Goal: Information Seeking & Learning: Learn about a topic

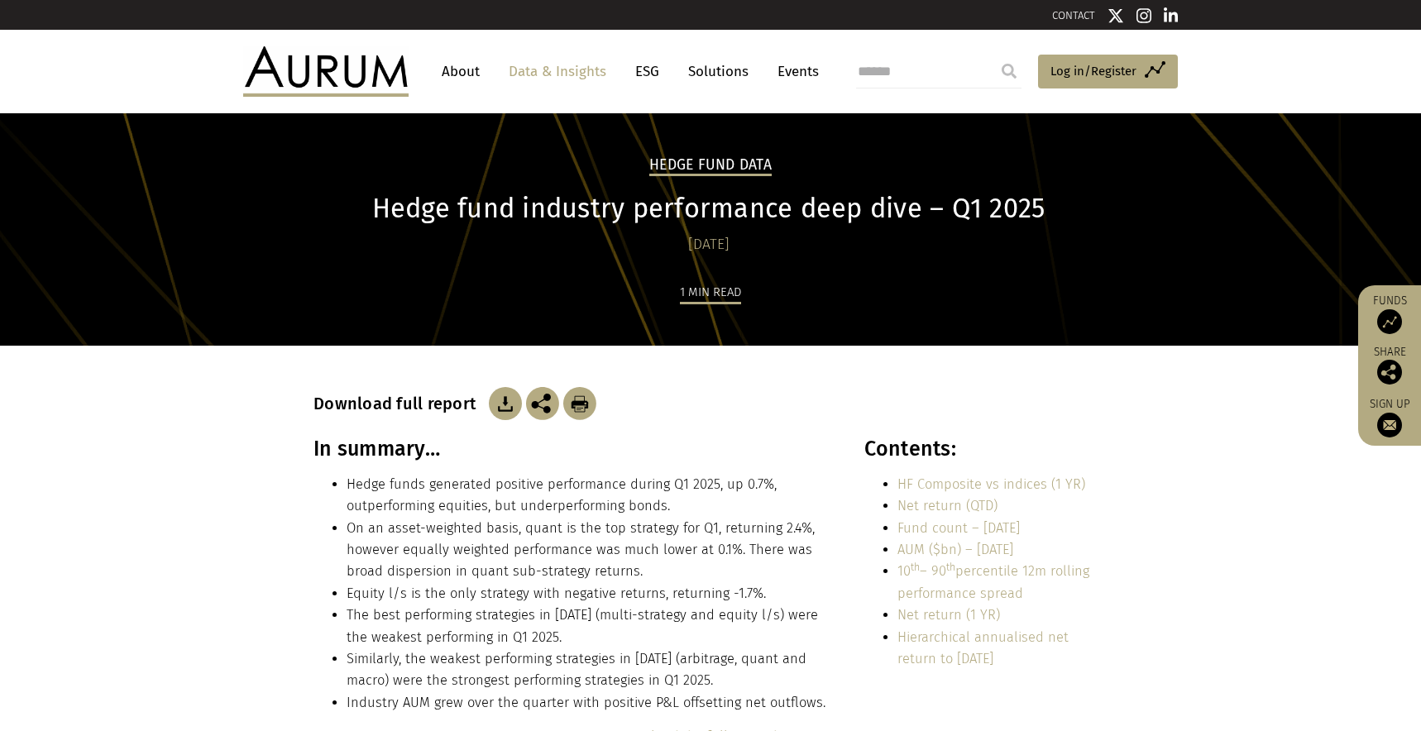
click at [726, 215] on h1 "Hedge fund industry performance deep dive – Q1 2025" at bounding box center [708, 209] width 790 height 32
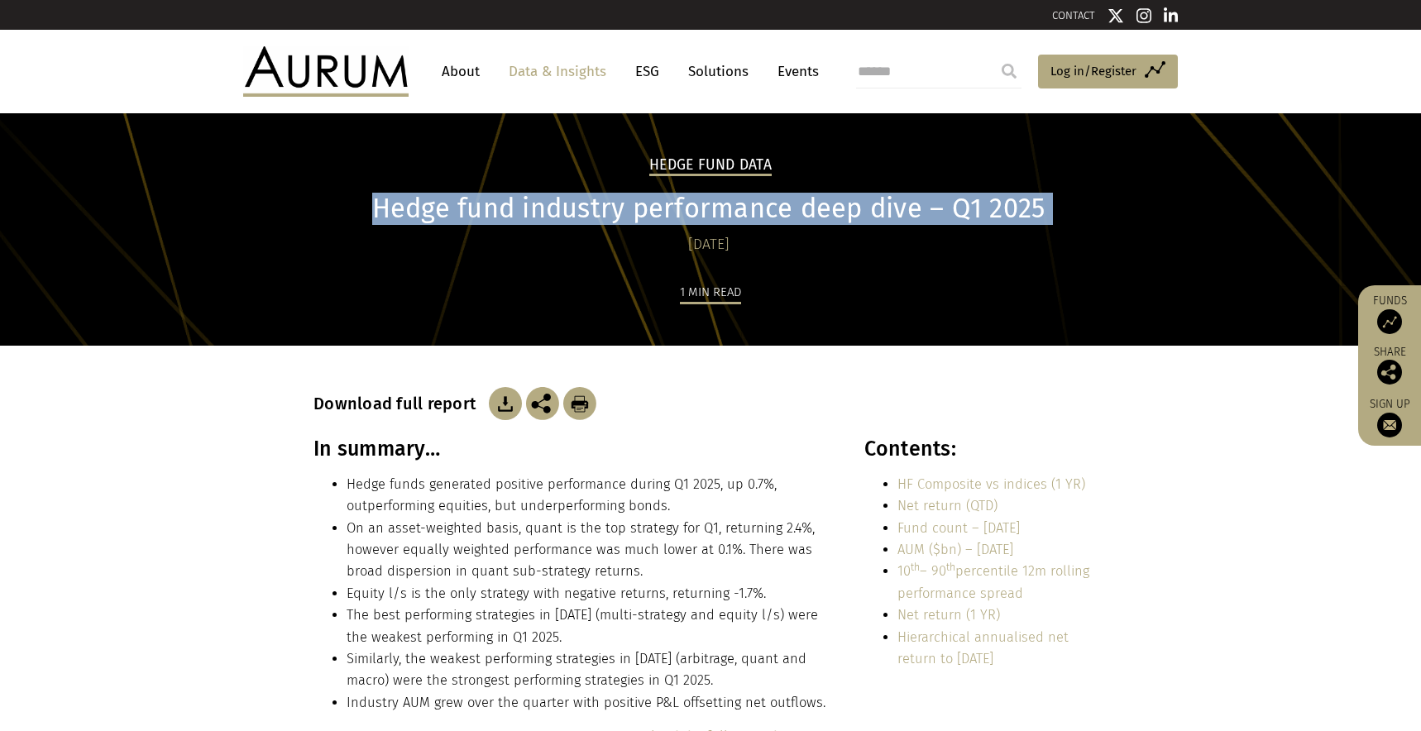
click at [726, 215] on h1 "Hedge fund industry performance deep dive – Q1 2025" at bounding box center [708, 209] width 790 height 32
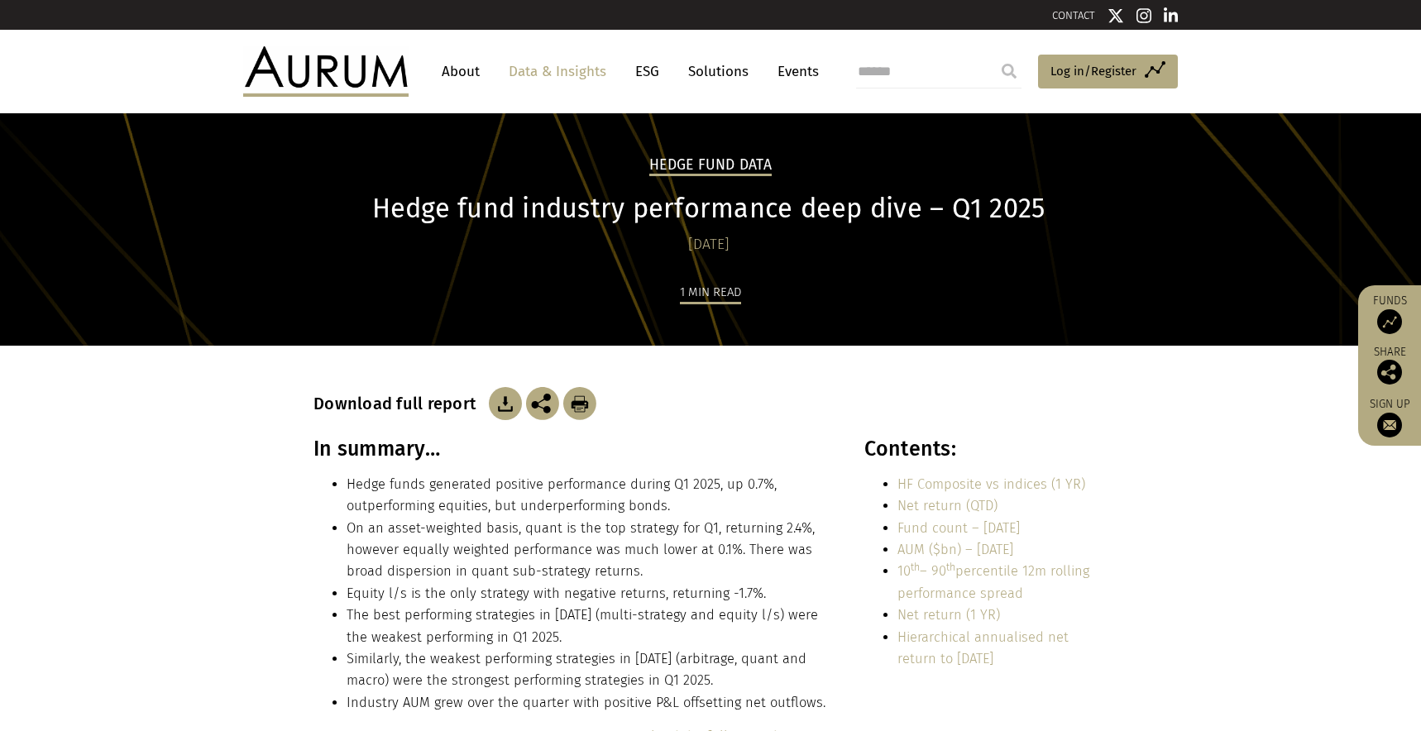
click at [364, 452] on h3 "In summary…" at bounding box center [570, 449] width 514 height 25
copy div "In summary…"
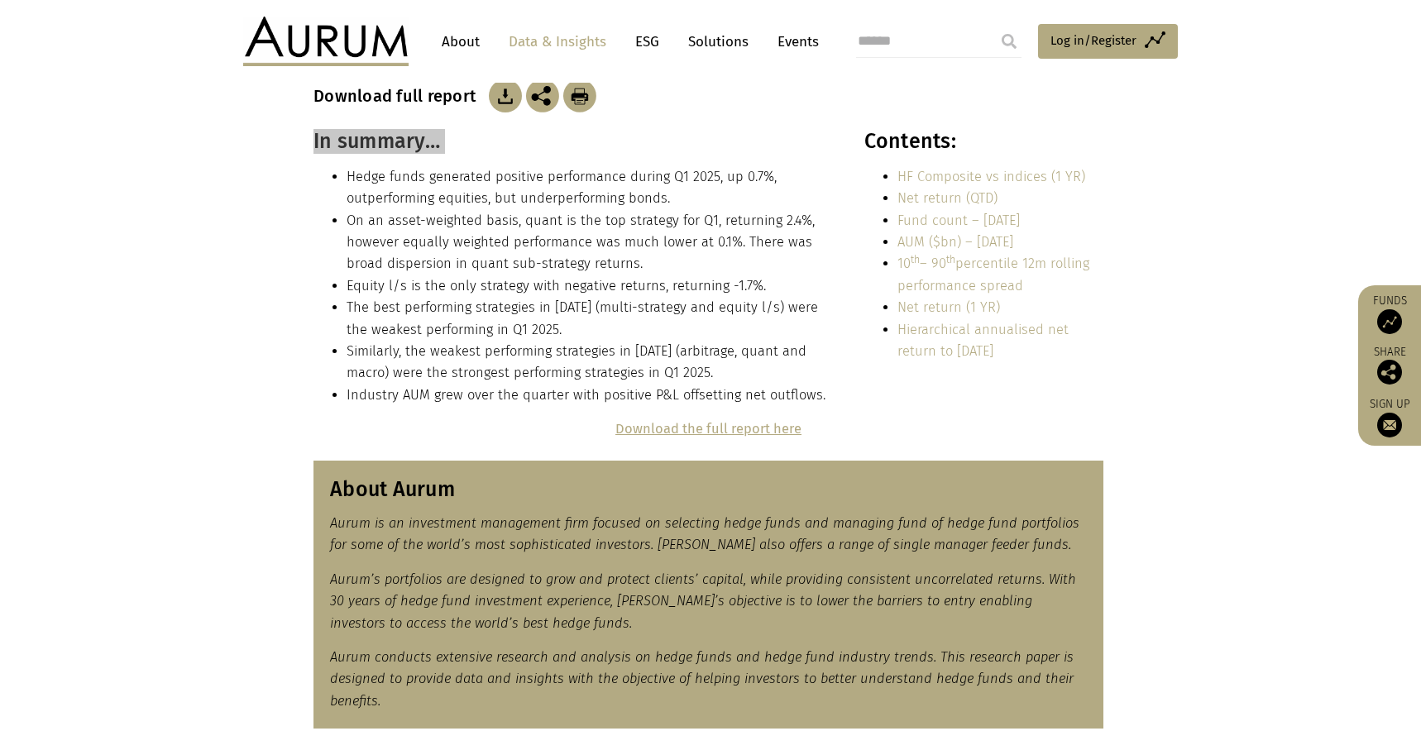
scroll to position [304, 0]
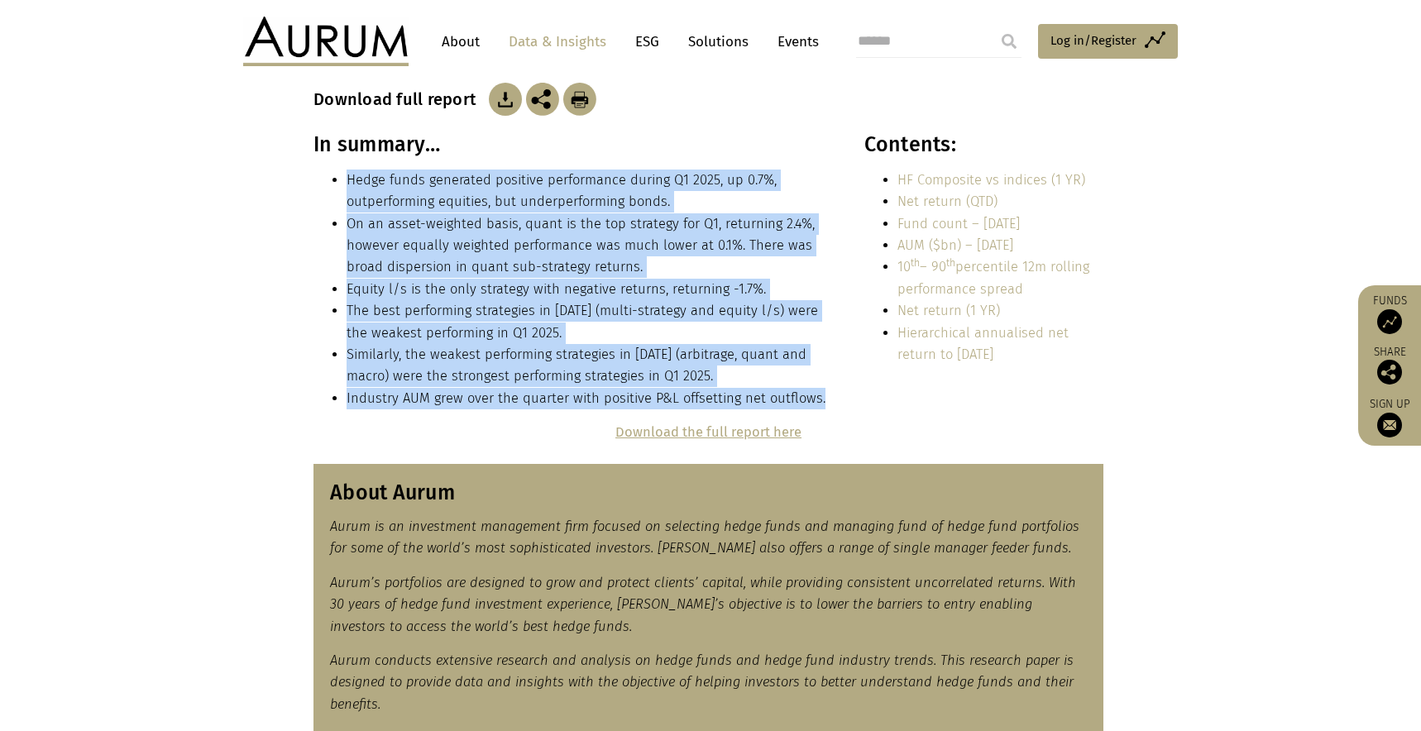
drag, startPoint x: 823, startPoint y: 397, endPoint x: 346, endPoint y: 188, distance: 521.0
click at [346, 188] on ul "Hedge funds generated positive performance during Q1 2025, up 0.7%, outperformi…" at bounding box center [570, 290] width 514 height 240
copy ul "Hedge funds generated positive performance during Q1 2025, up 0.7%, outperformi…"
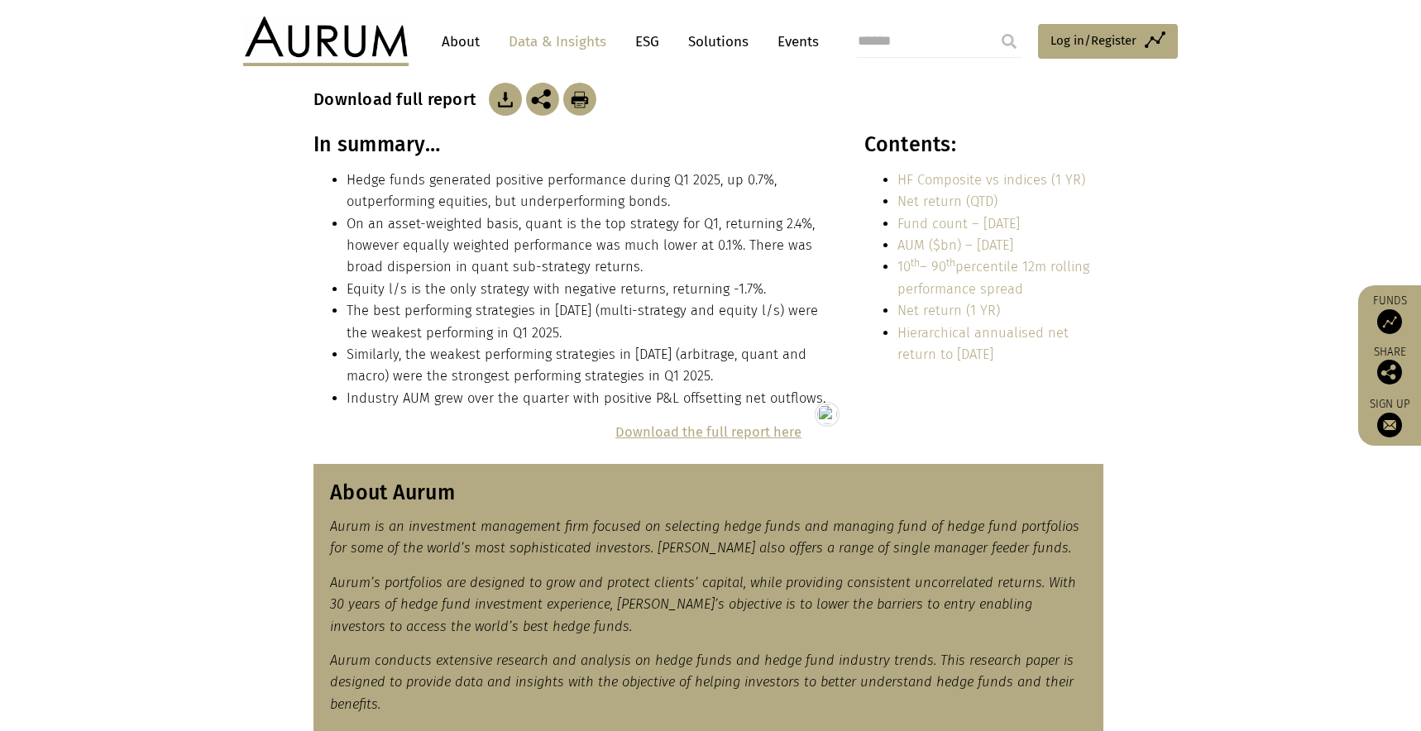
click at [673, 196] on li "Hedge funds generated positive performance during Q1 2025, up 0.7%, outperformi…" at bounding box center [587, 192] width 481 height 44
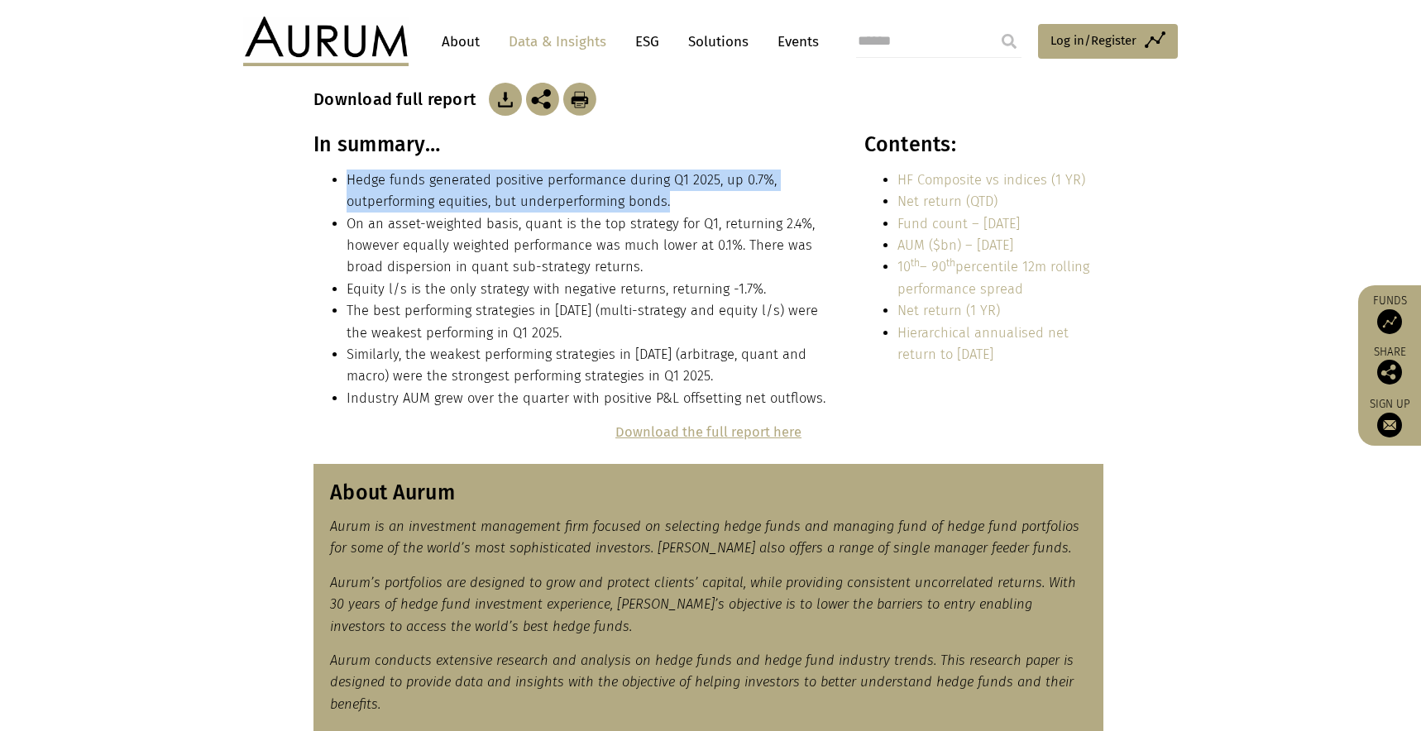
drag, startPoint x: 674, startPoint y: 199, endPoint x: 347, endPoint y: 176, distance: 327.5
click at [347, 176] on li "Hedge funds generated positive performance during Q1 2025, up 0.7%, outperformi…" at bounding box center [587, 192] width 481 height 44
copy li "Hedge funds generated positive performance during Q1 2025, up 0.7%, outperformi…"
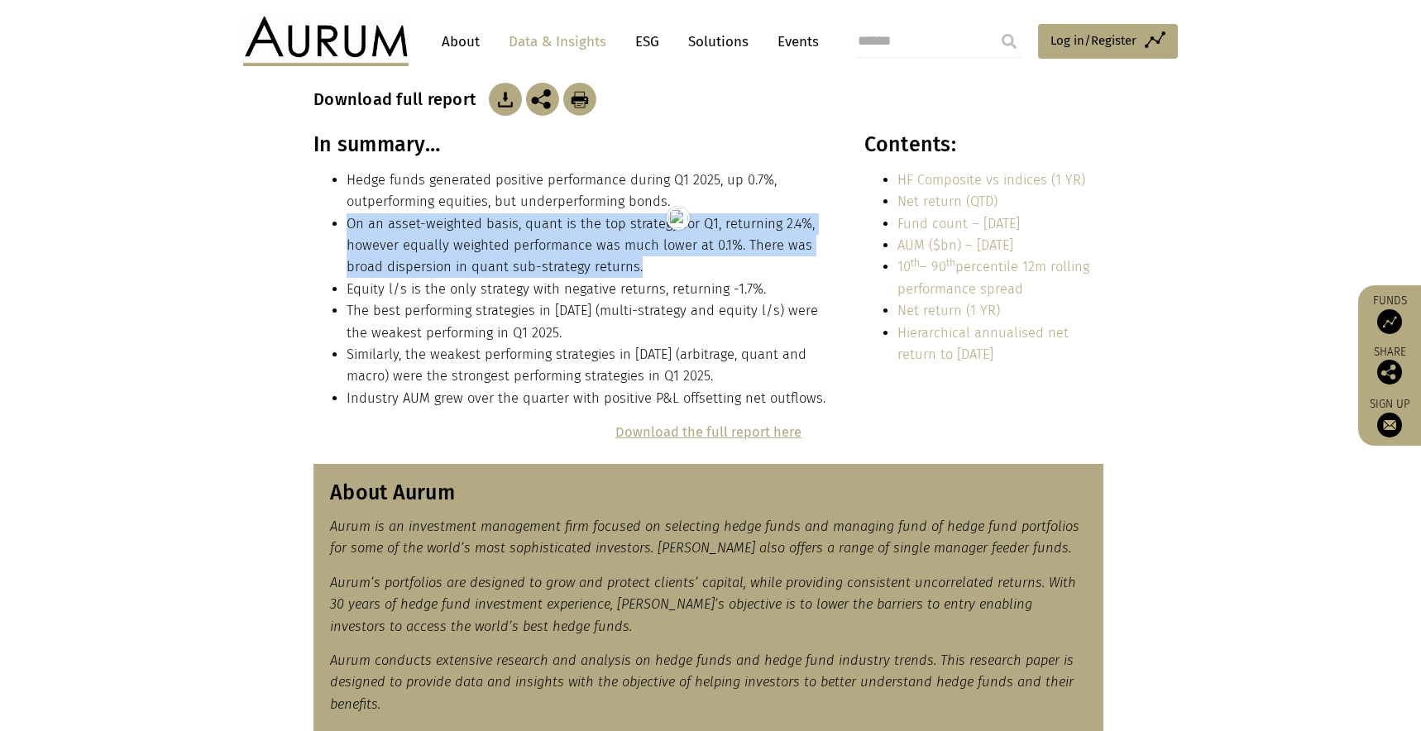
drag, startPoint x: 644, startPoint y: 265, endPoint x: 345, endPoint y: 223, distance: 302.3
click at [345, 223] on ul "Hedge funds generated positive performance during Q1 2025, up 0.7%, outperformi…" at bounding box center [570, 290] width 514 height 240
copy li "On an asset-weighted basis, quant is the top strategy for Q1, returning 2.4%, h…"
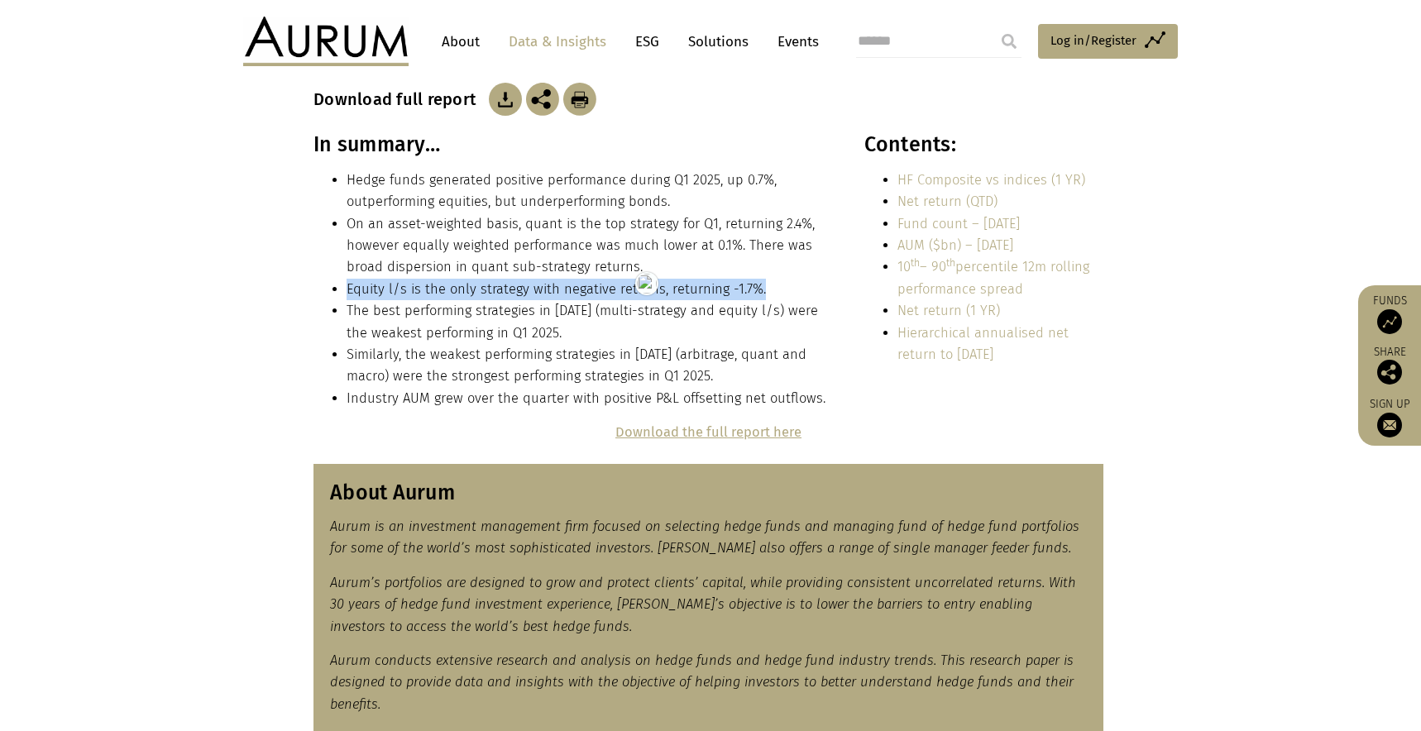
drag, startPoint x: 761, startPoint y: 295, endPoint x: 347, endPoint y: 288, distance: 414.4
click at [347, 288] on li "Equity l/s is the only strategy with negative returns, returning -1.7%." at bounding box center [587, 290] width 481 height 22
copy li "Equity l/s is the only strategy with negative returns, returning -1.7%."
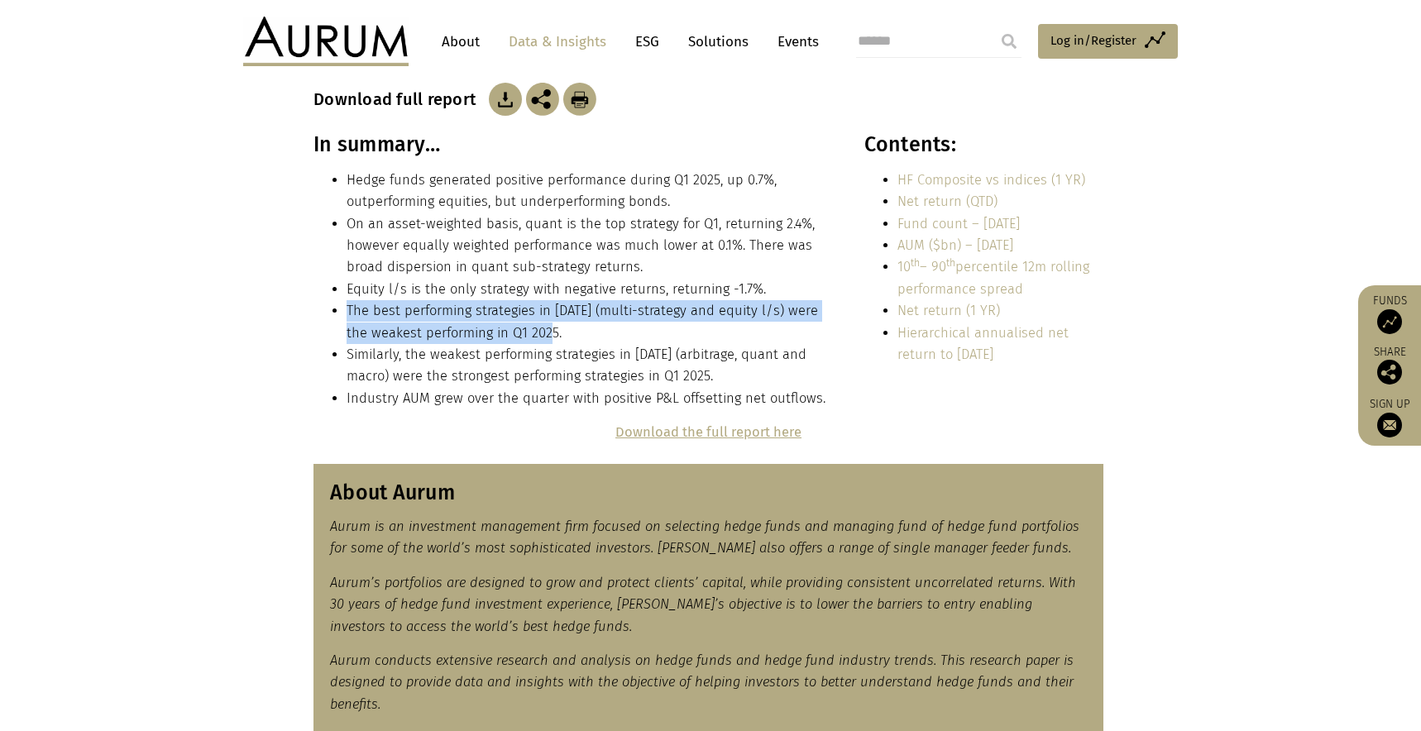
drag, startPoint x: 575, startPoint y: 328, endPoint x: 345, endPoint y: 313, distance: 230.4
click at [345, 313] on ul "Hedge funds generated positive performance during Q1 2025, up 0.7%, outperformi…" at bounding box center [570, 290] width 514 height 240
copy li "The best performing strategies in [DATE] (multi-strategy and equity l/s) were t…"
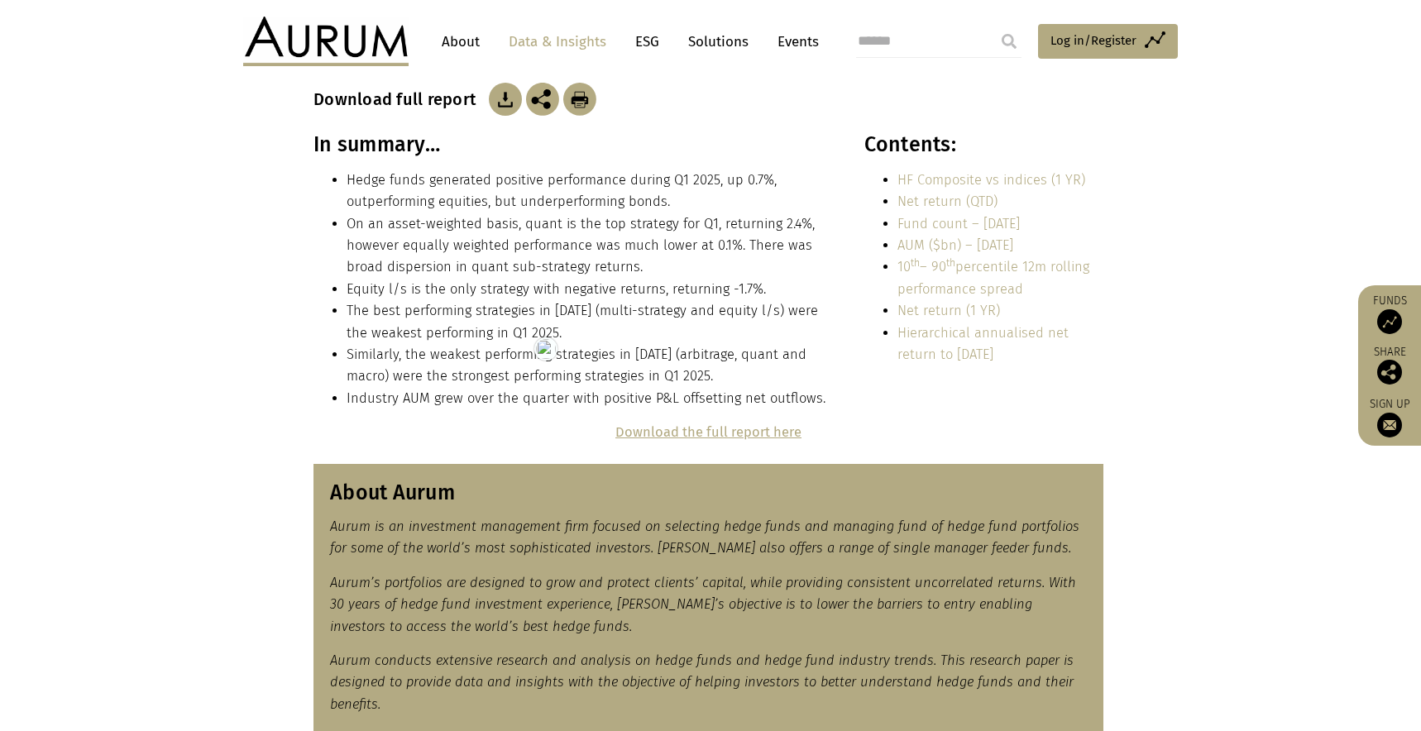
click at [788, 358] on li "Similarly, the weakest performing strategies in [DATE] (arbitrage, quant and ma…" at bounding box center [587, 366] width 481 height 44
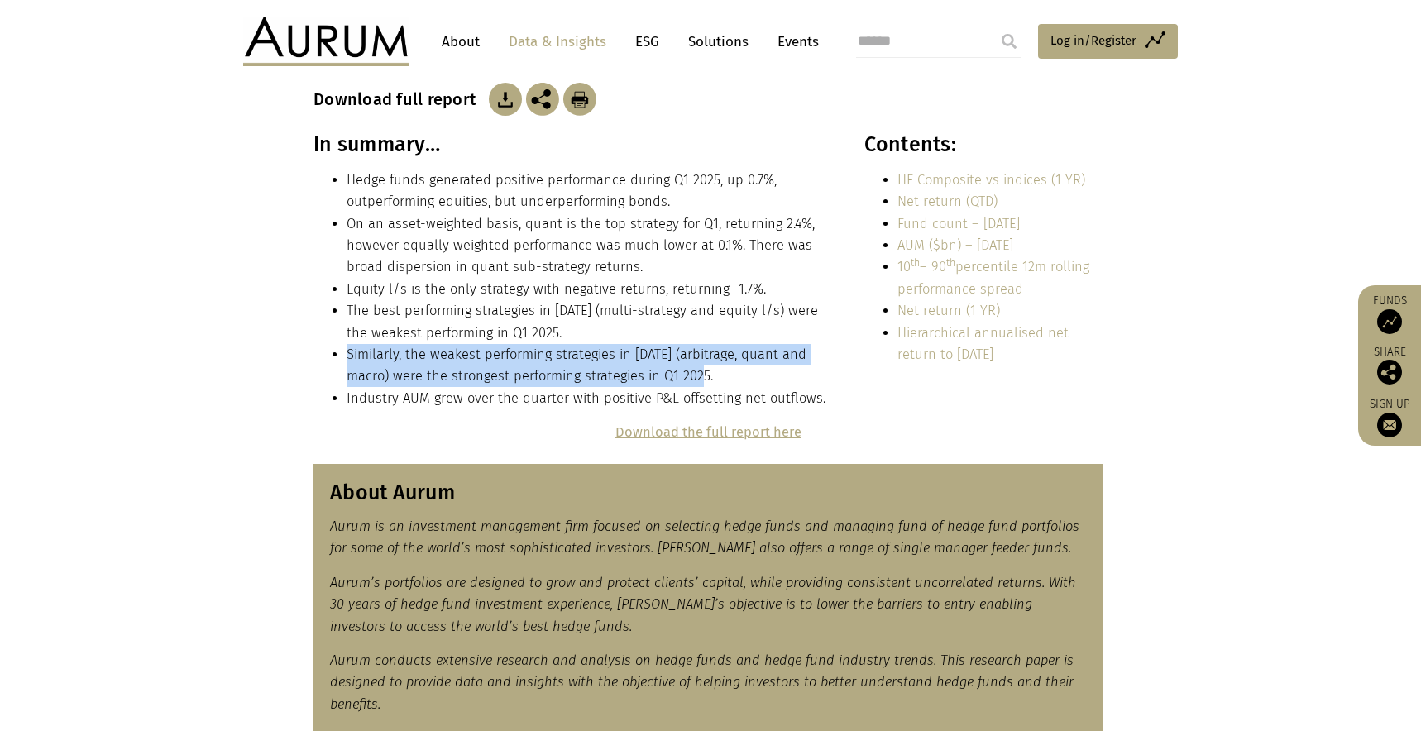
drag, startPoint x: 739, startPoint y: 369, endPoint x: 343, endPoint y: 350, distance: 396.6
click at [343, 350] on ul "Hedge funds generated positive performance during Q1 2025, up 0.7%, outperformi…" at bounding box center [570, 290] width 514 height 240
copy li "Similarly, the weakest performing strategies in [DATE] (arbitrage, quant and ma…"
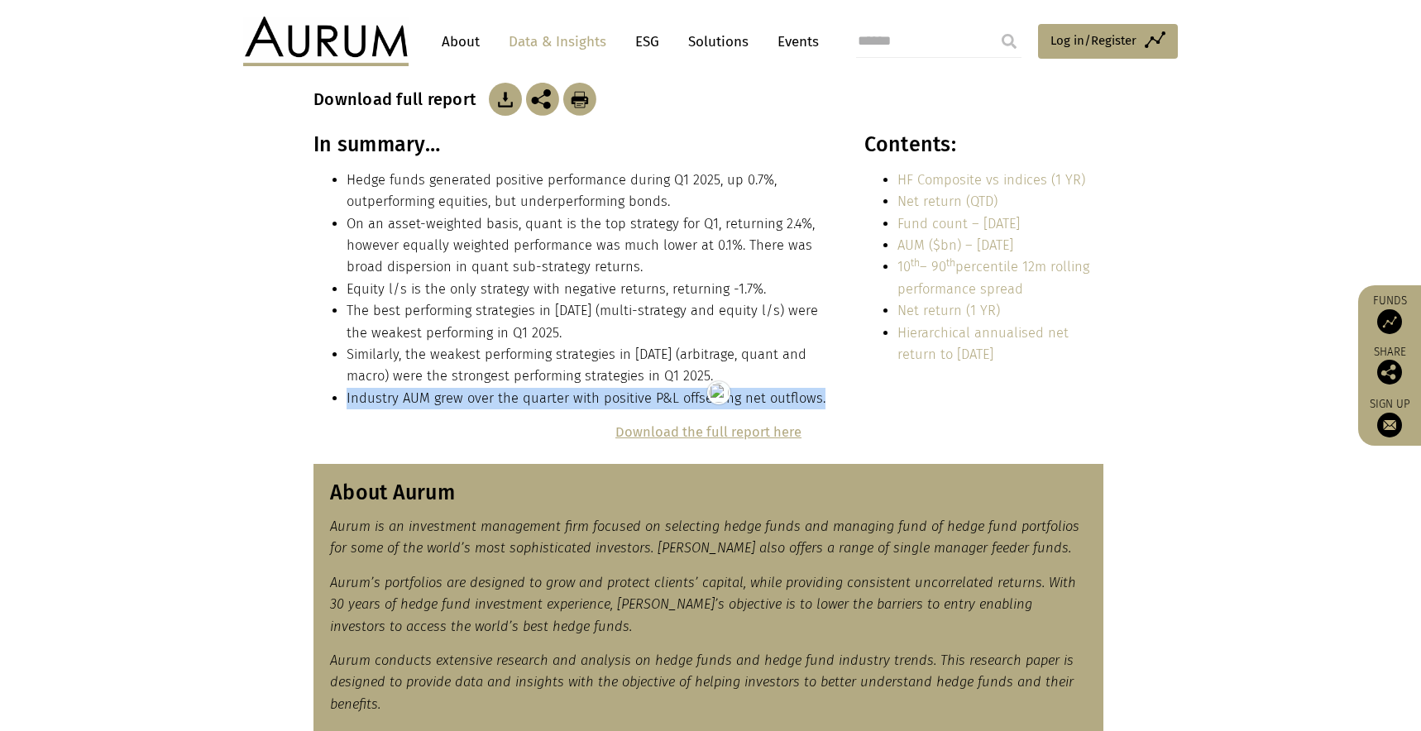
drag, startPoint x: 817, startPoint y: 402, endPoint x: 344, endPoint y: 390, distance: 473.2
click at [344, 390] on ul "Hedge funds generated positive performance during Q1 2025, up 0.7%, outperformi…" at bounding box center [570, 290] width 514 height 240
copy li "Industry AUM grew over the quarter with positive P&L offsetting net outflows."
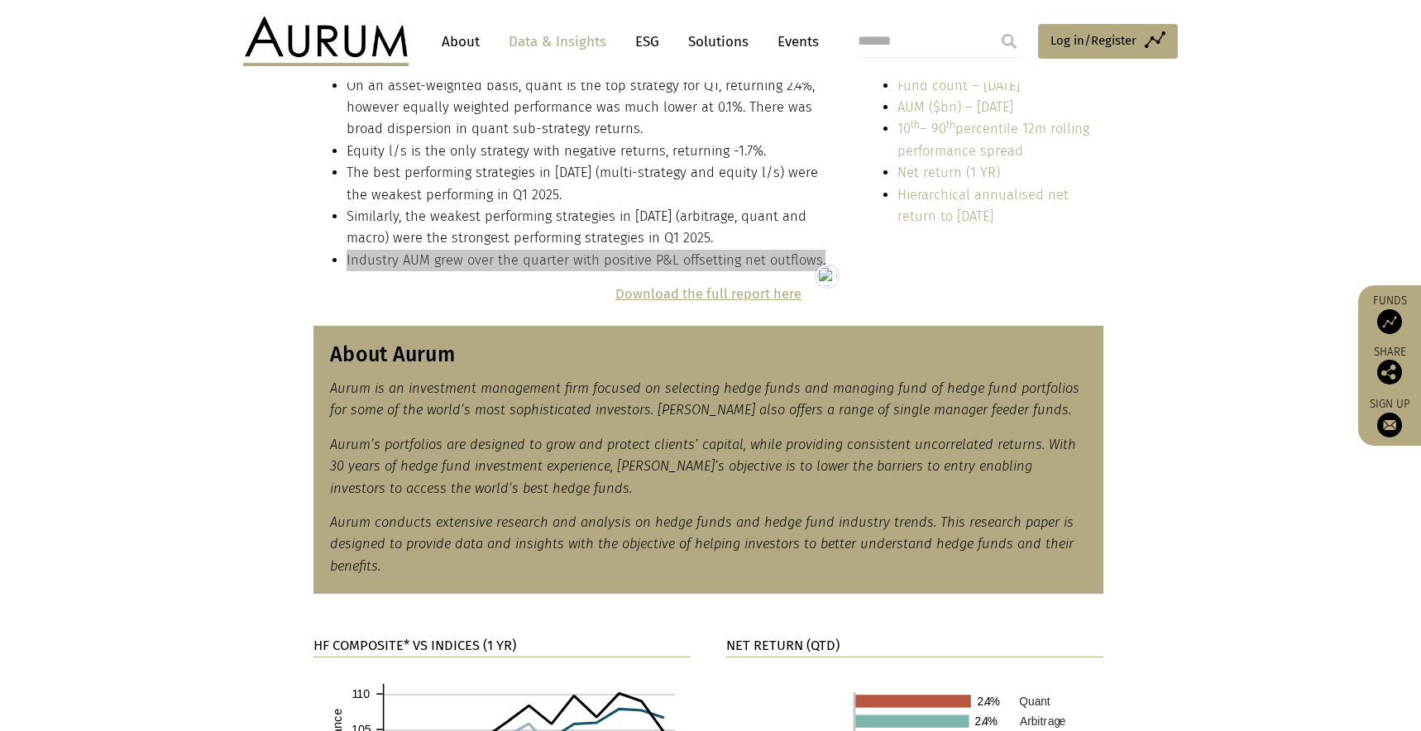
scroll to position [443, 0]
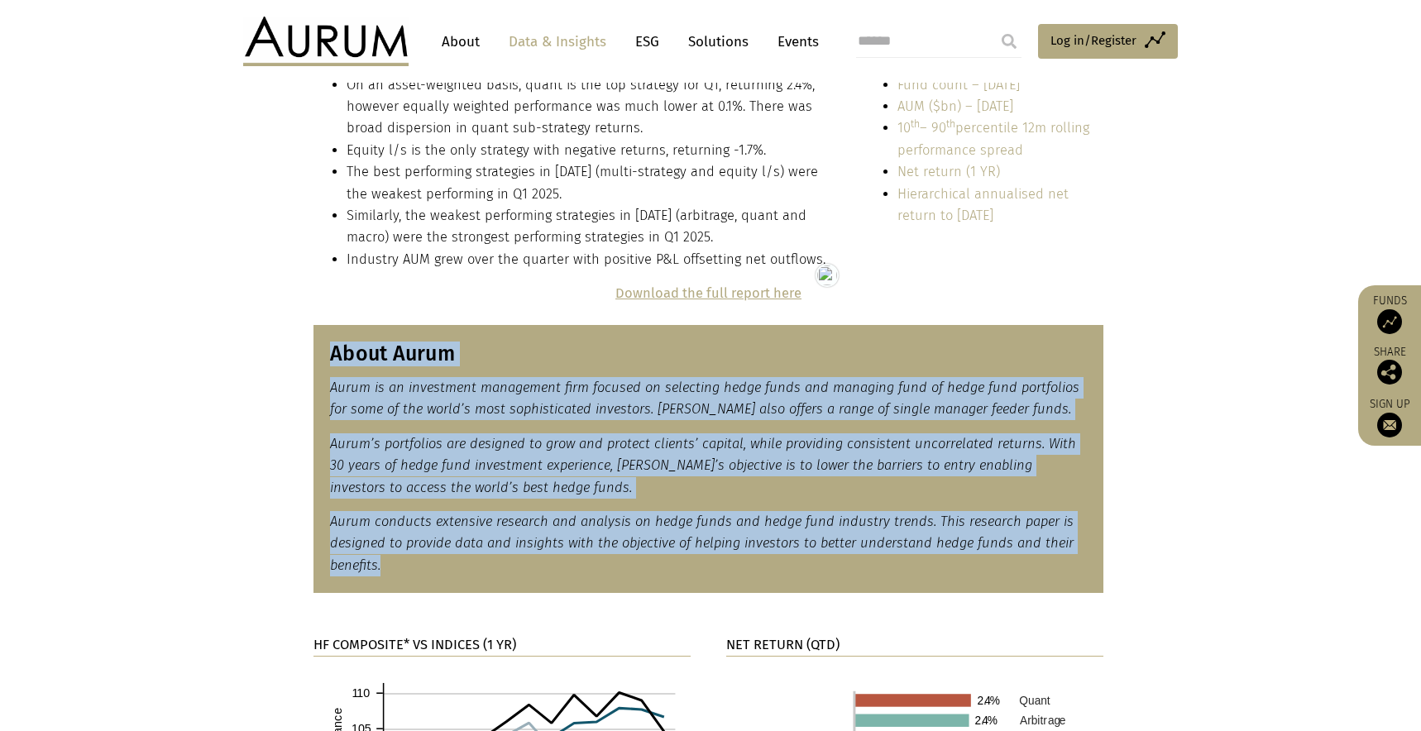
drag, startPoint x: 398, startPoint y: 570, endPoint x: 319, endPoint y: 356, distance: 227.4
click at [319, 356] on div "About Aurum Aurum is an investment management firm focused on selecting hedge f…" at bounding box center [708, 459] width 790 height 268
copy div "About Aurum Aurum is an investment management firm focused on selecting hedge f…"
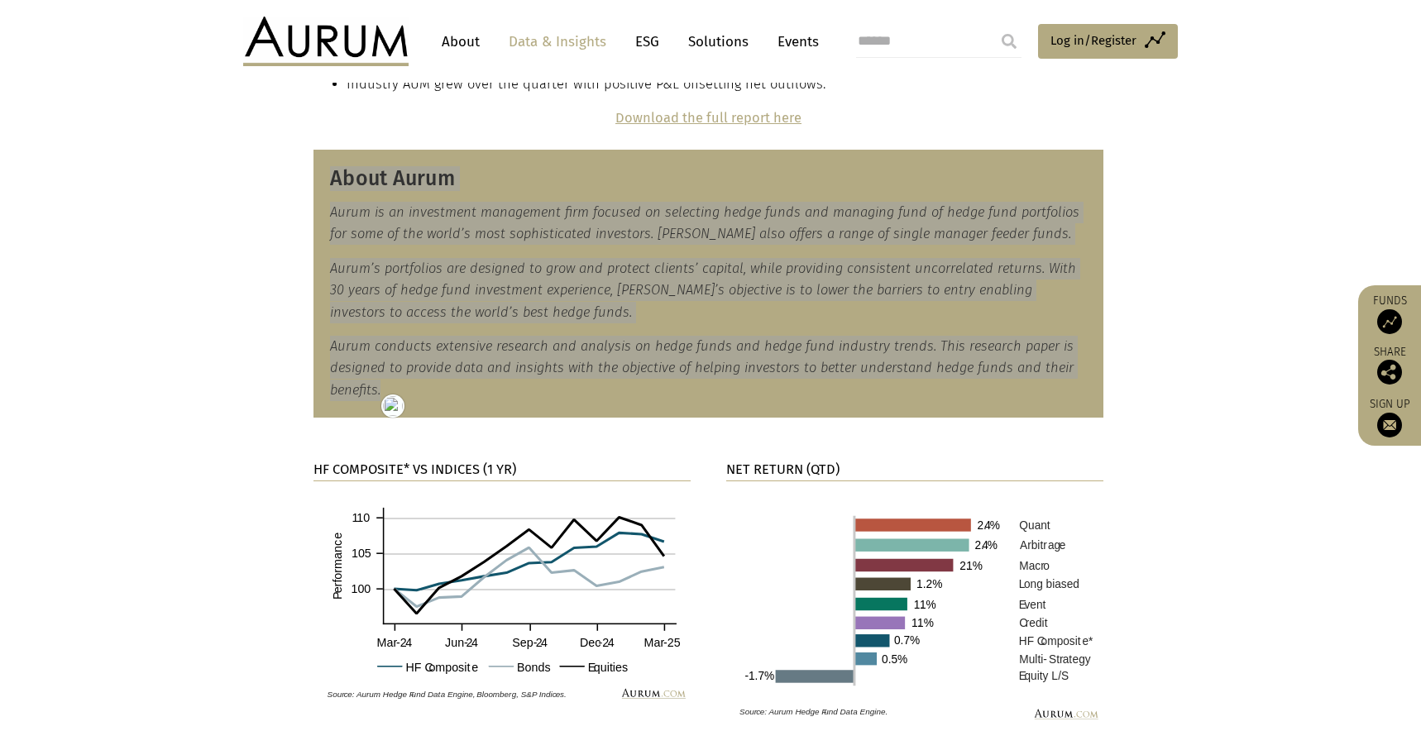
scroll to position [660, 0]
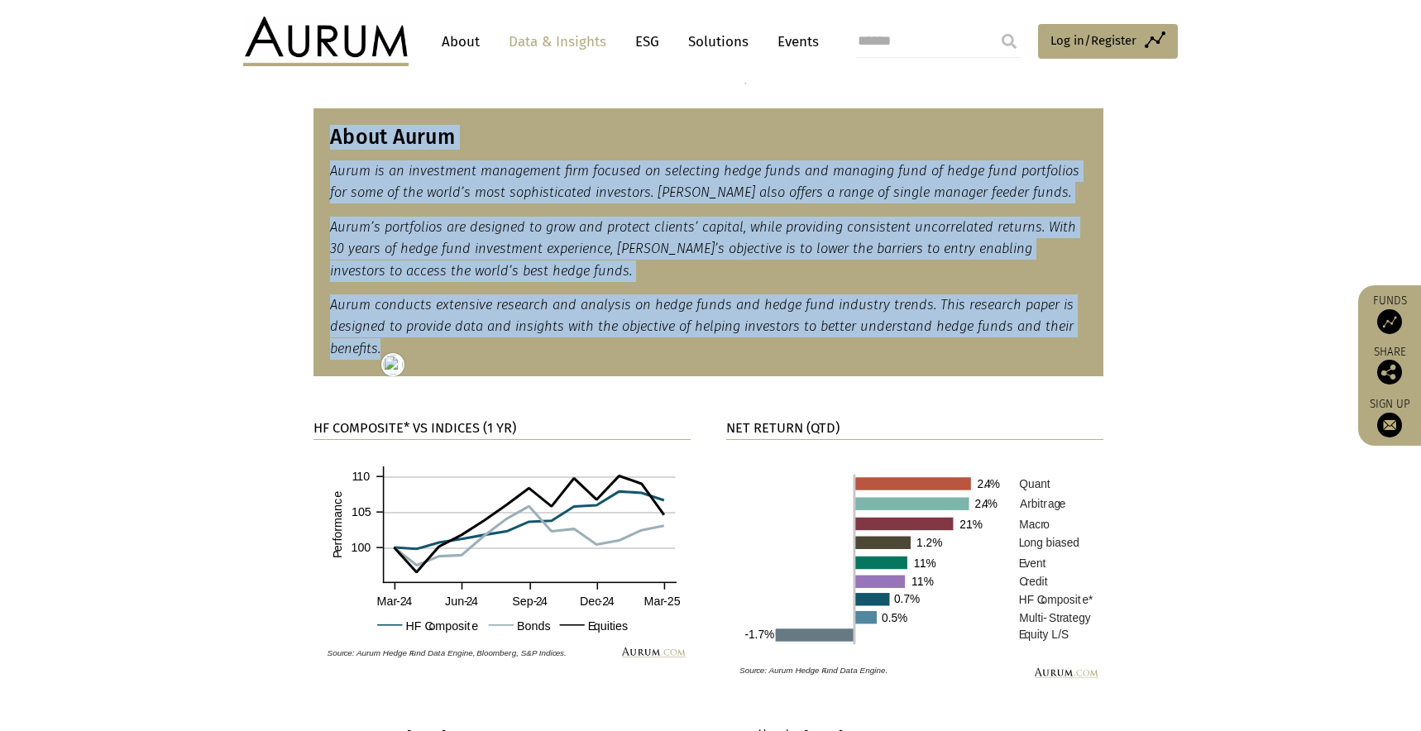
click at [442, 427] on strong "HF COMPOSITE* VS INDICES (1 YR)" at bounding box center [414, 428] width 203 height 16
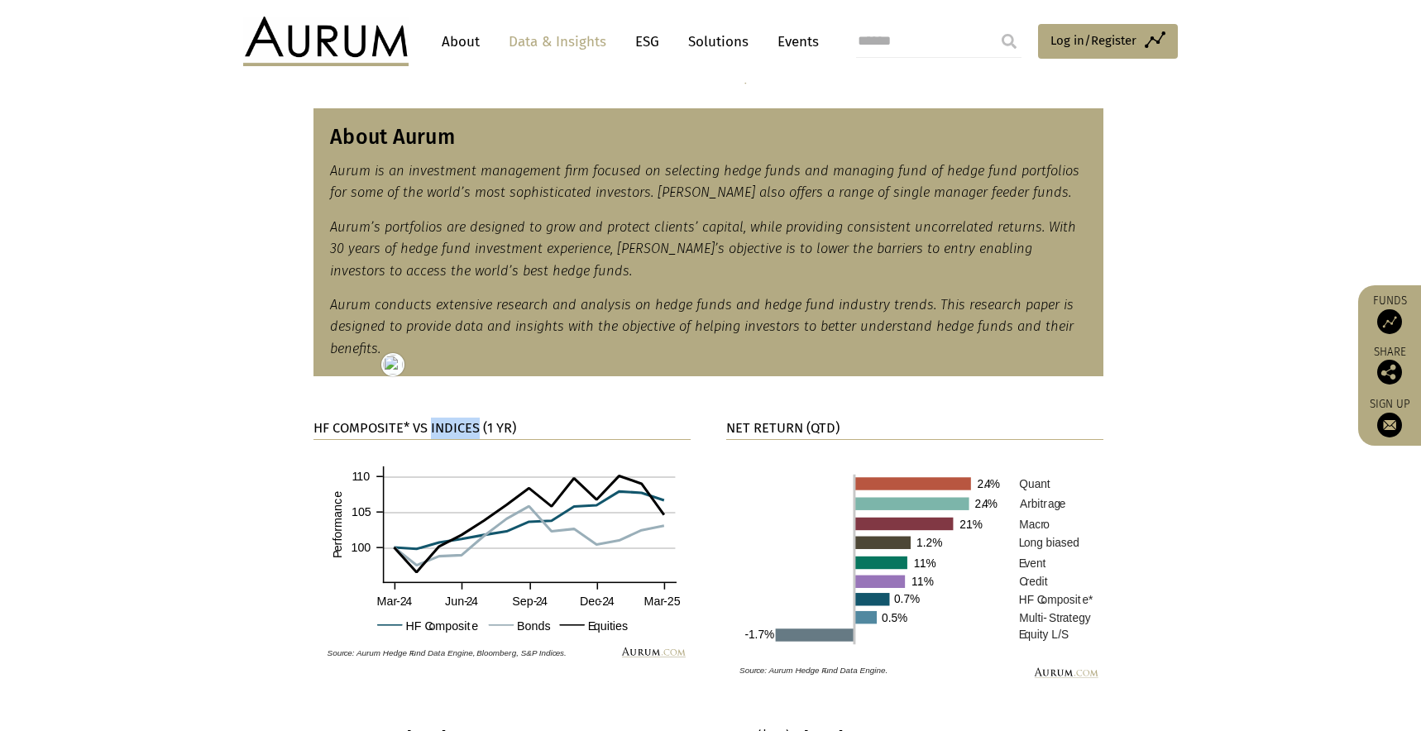
click at [442, 427] on strong "HF COMPOSITE* VS INDICES (1 YR)" at bounding box center [414, 428] width 203 height 16
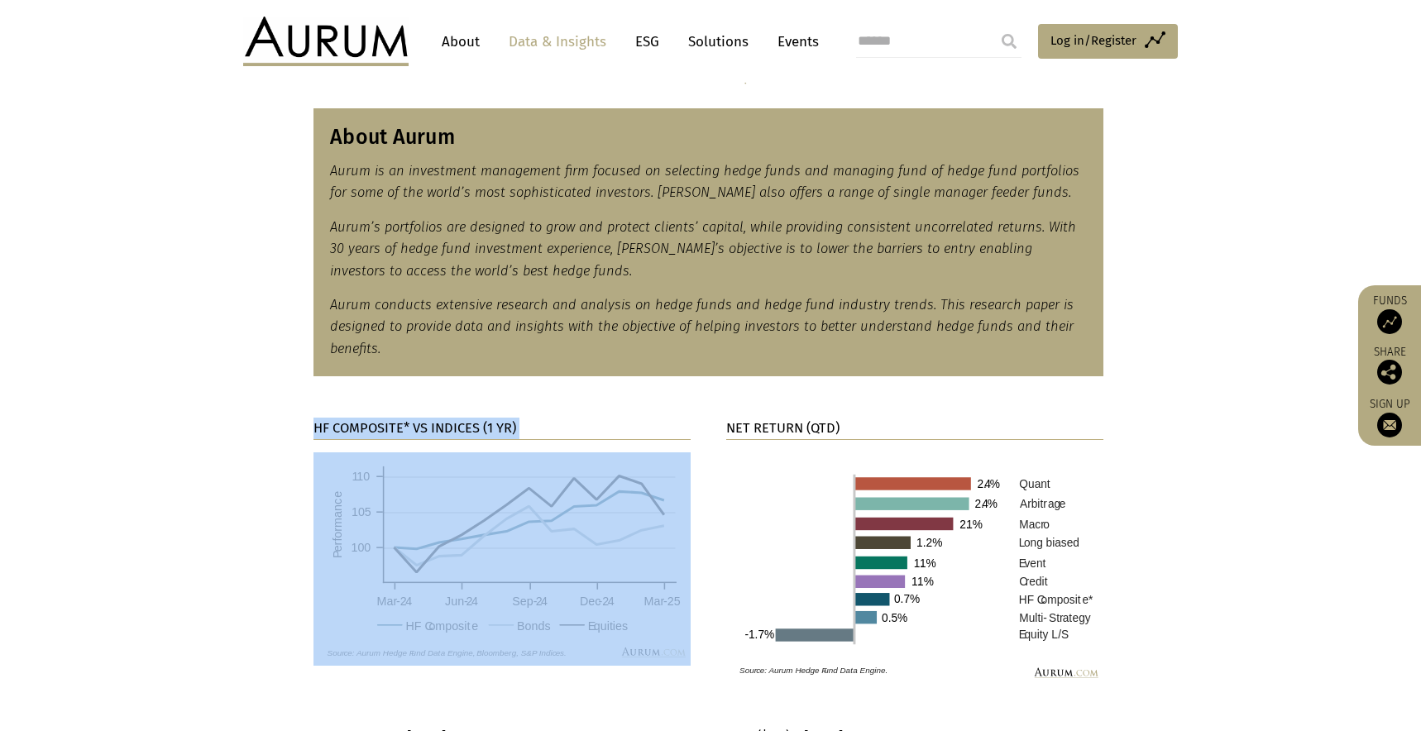
click at [442, 427] on strong "HF COMPOSITE* VS INDICES (1 YR)" at bounding box center [414, 428] width 203 height 16
copy div "HF COMPOSITE* VS INDICES (1 YR)"
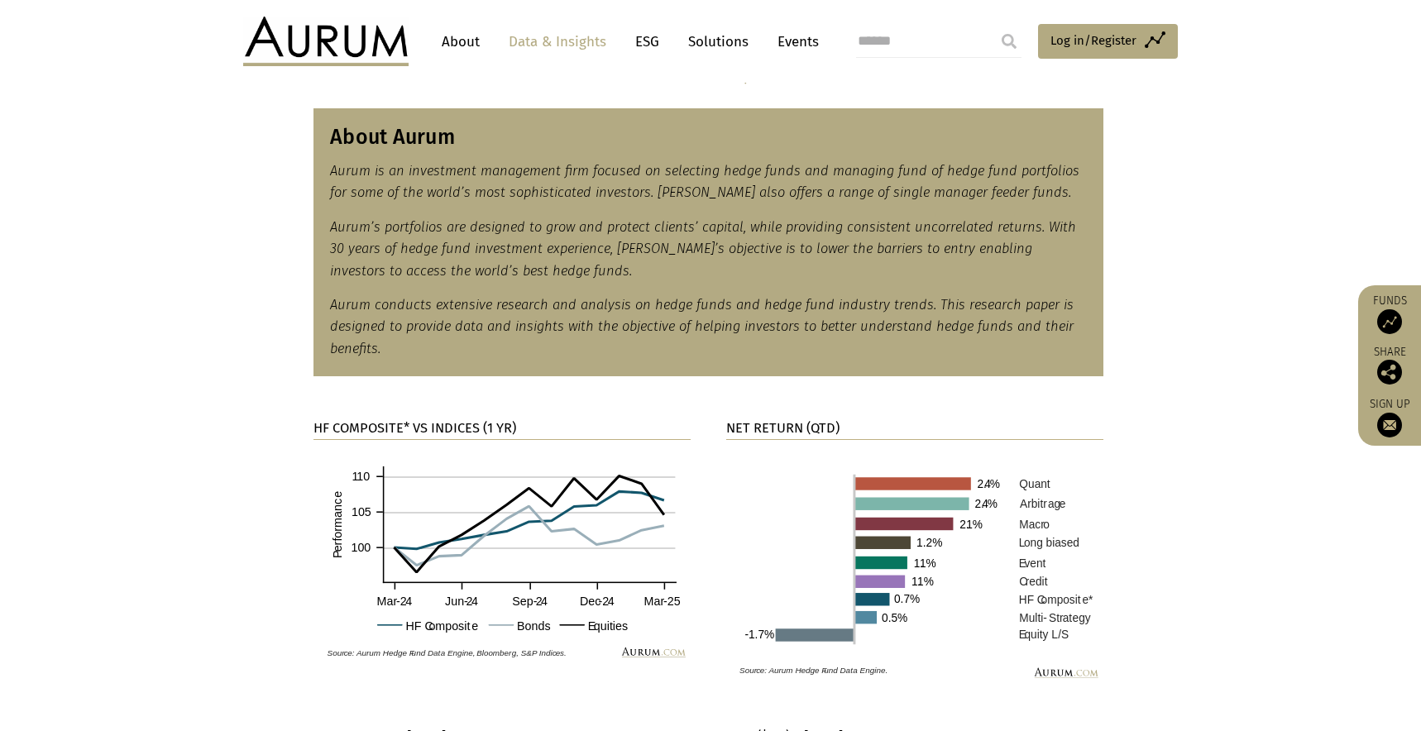
click at [198, 410] on section "HF COMPOSITE* VS INDICES (1 YR) NET RETURN (QTD)" at bounding box center [710, 541] width 1421 height 288
click at [771, 433] on strong "NET RETURN (QTD)" at bounding box center [782, 428] width 113 height 16
click at [782, 425] on strong "NET RETURN (QTD)" at bounding box center [782, 428] width 113 height 16
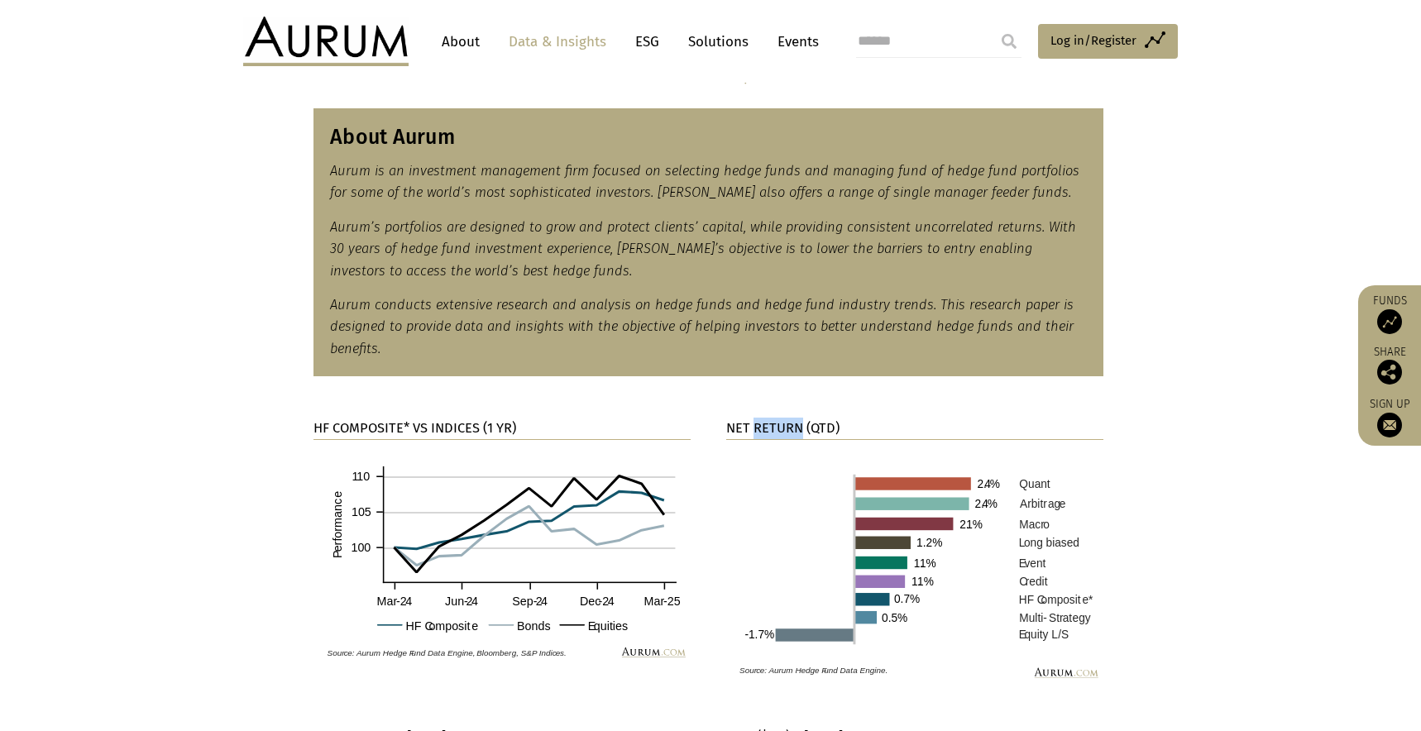
click at [782, 425] on strong "NET RETURN (QTD)" at bounding box center [782, 428] width 113 height 16
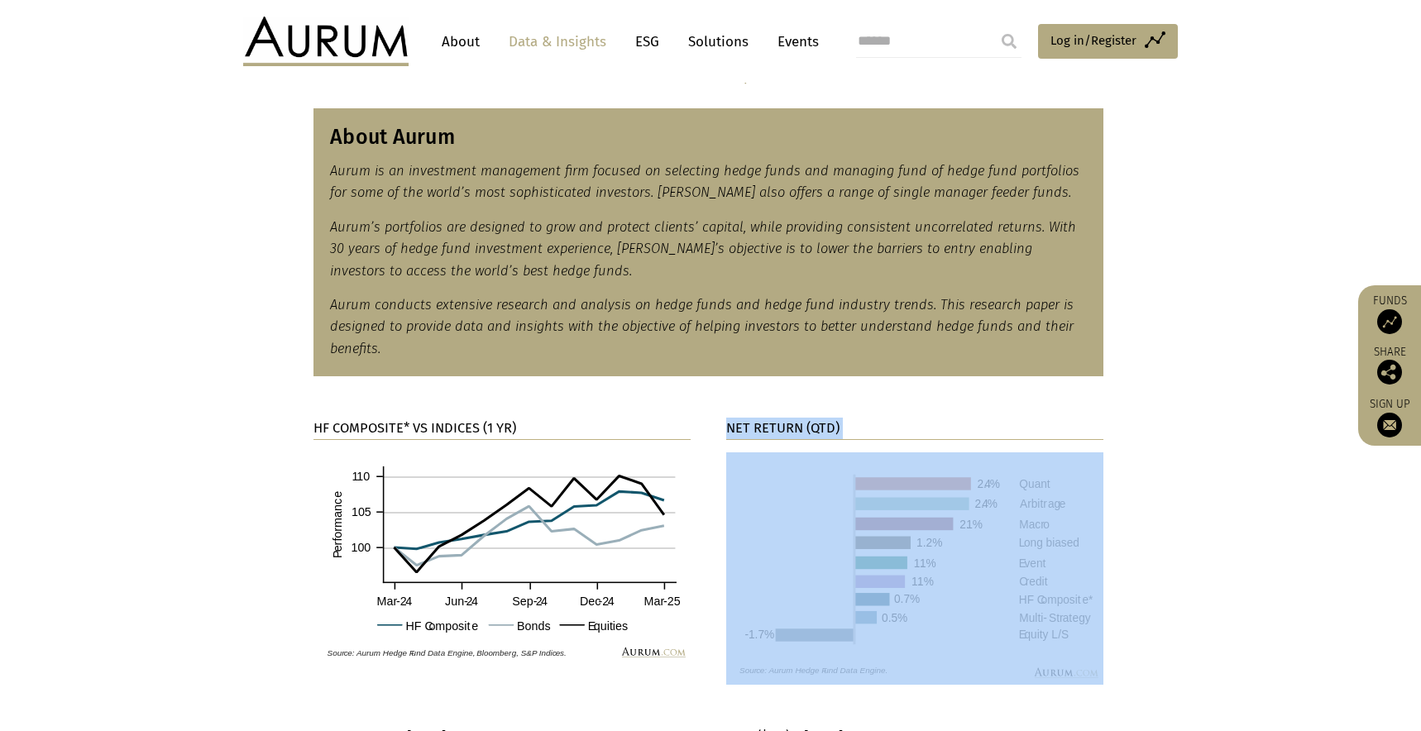
click at [782, 425] on strong "NET RETURN (QTD)" at bounding box center [782, 428] width 113 height 16
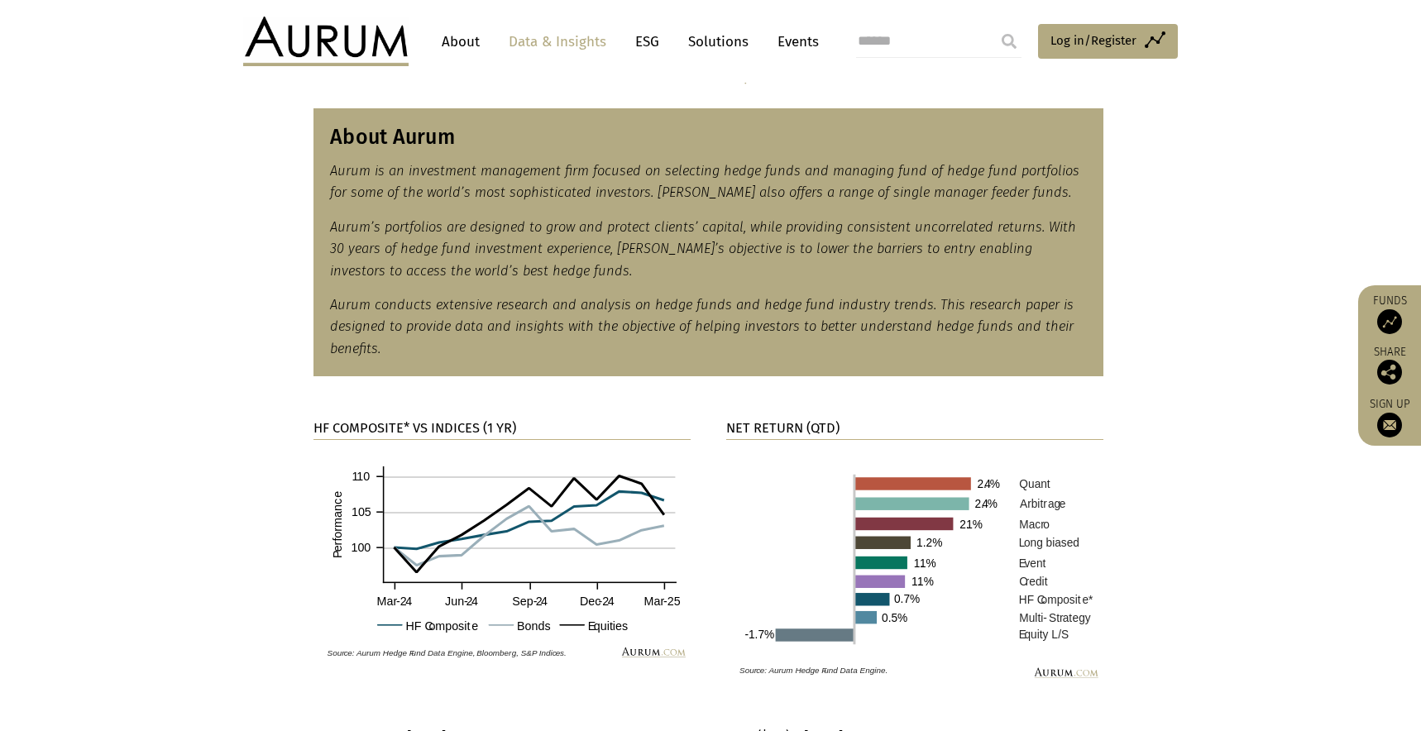
click at [1138, 590] on section "HF COMPOSITE* VS INDICES (1 YR) NET RETURN (QTD)" at bounding box center [710, 541] width 1421 height 288
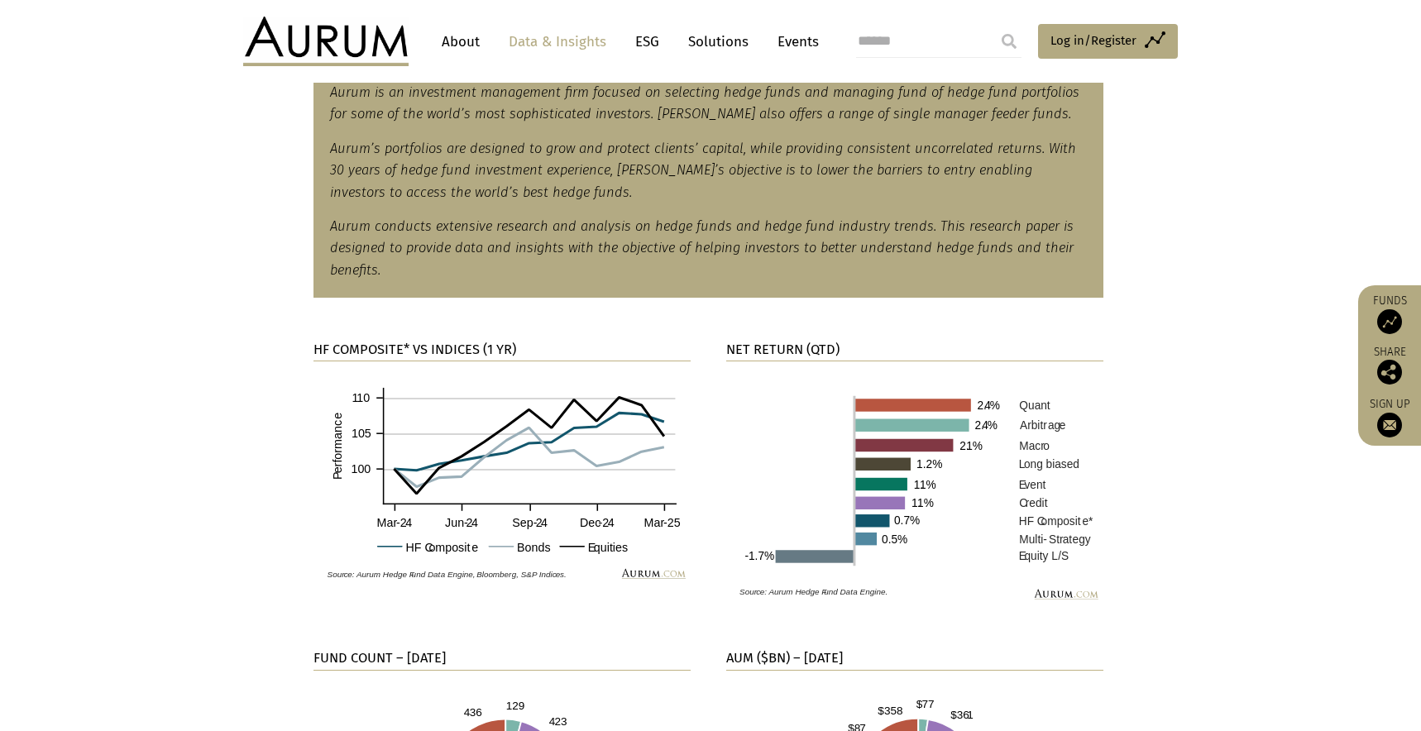
scroll to position [734, 0]
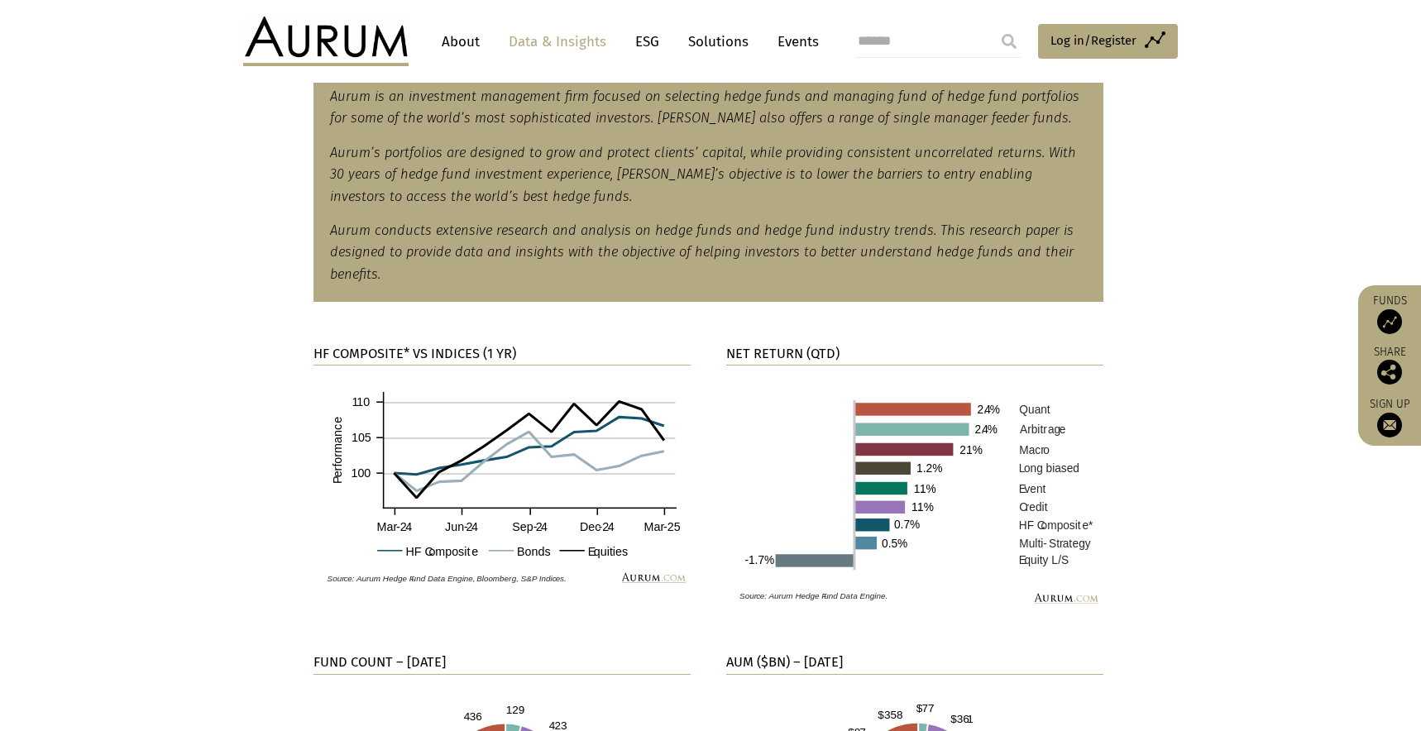
click at [466, 352] on strong "HF COMPOSITE* VS INDICES (1 YR)" at bounding box center [414, 354] width 203 height 16
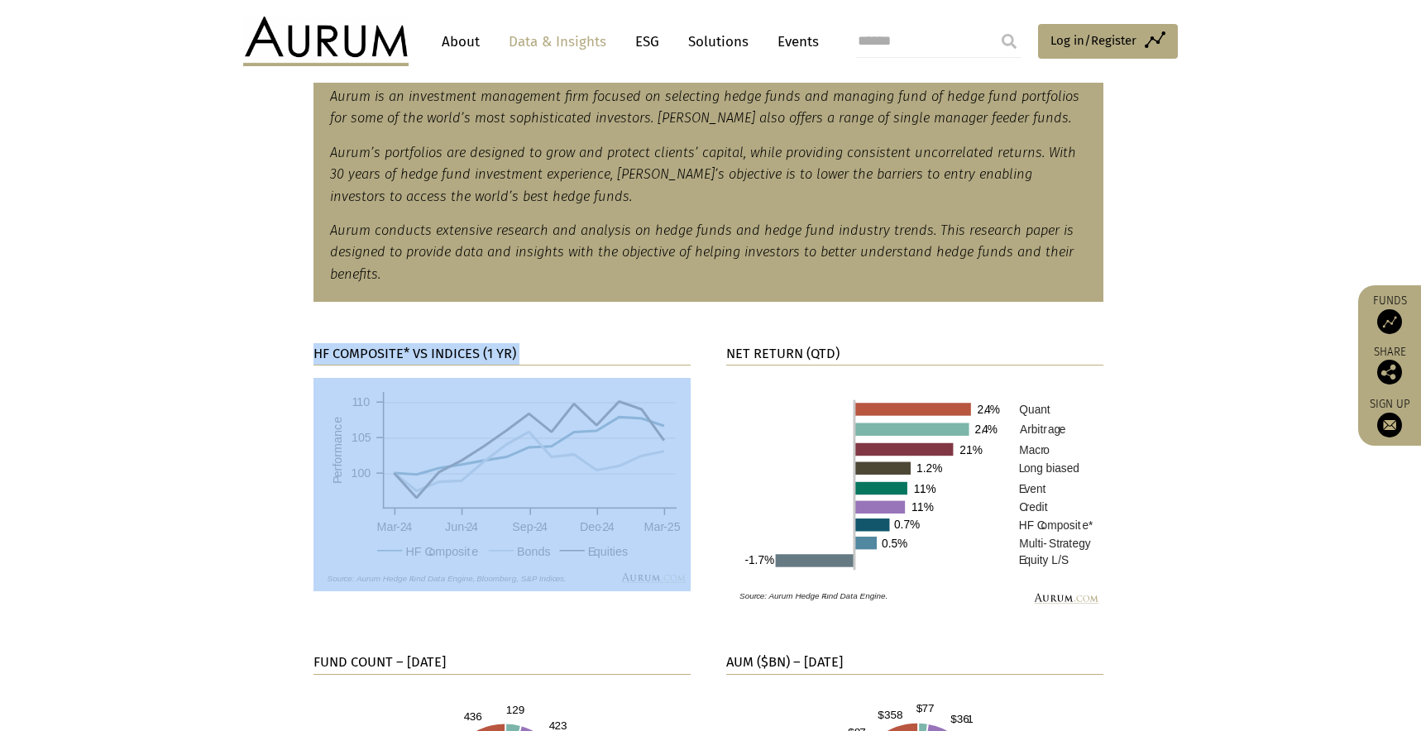
click at [466, 352] on strong "HF COMPOSITE* VS INDICES (1 YR)" at bounding box center [414, 354] width 203 height 16
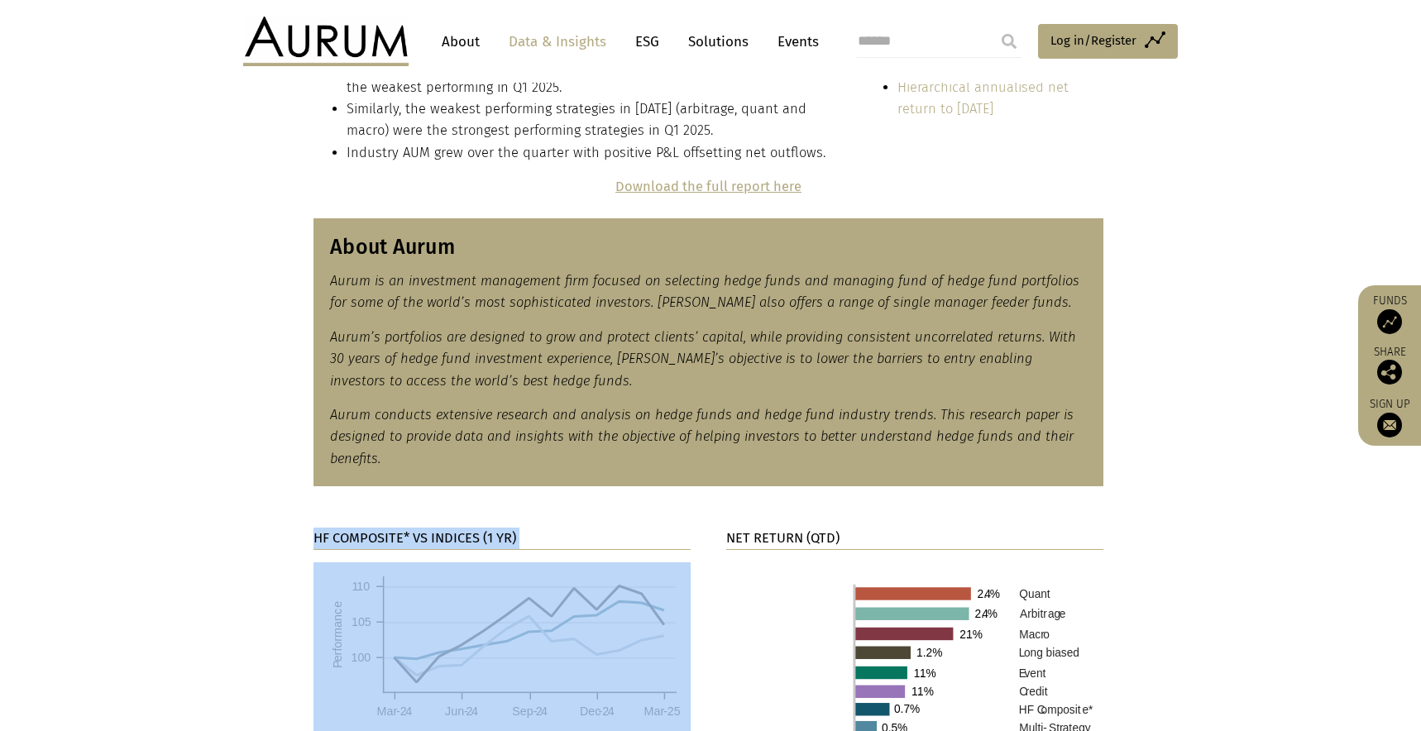
scroll to position [142, 0]
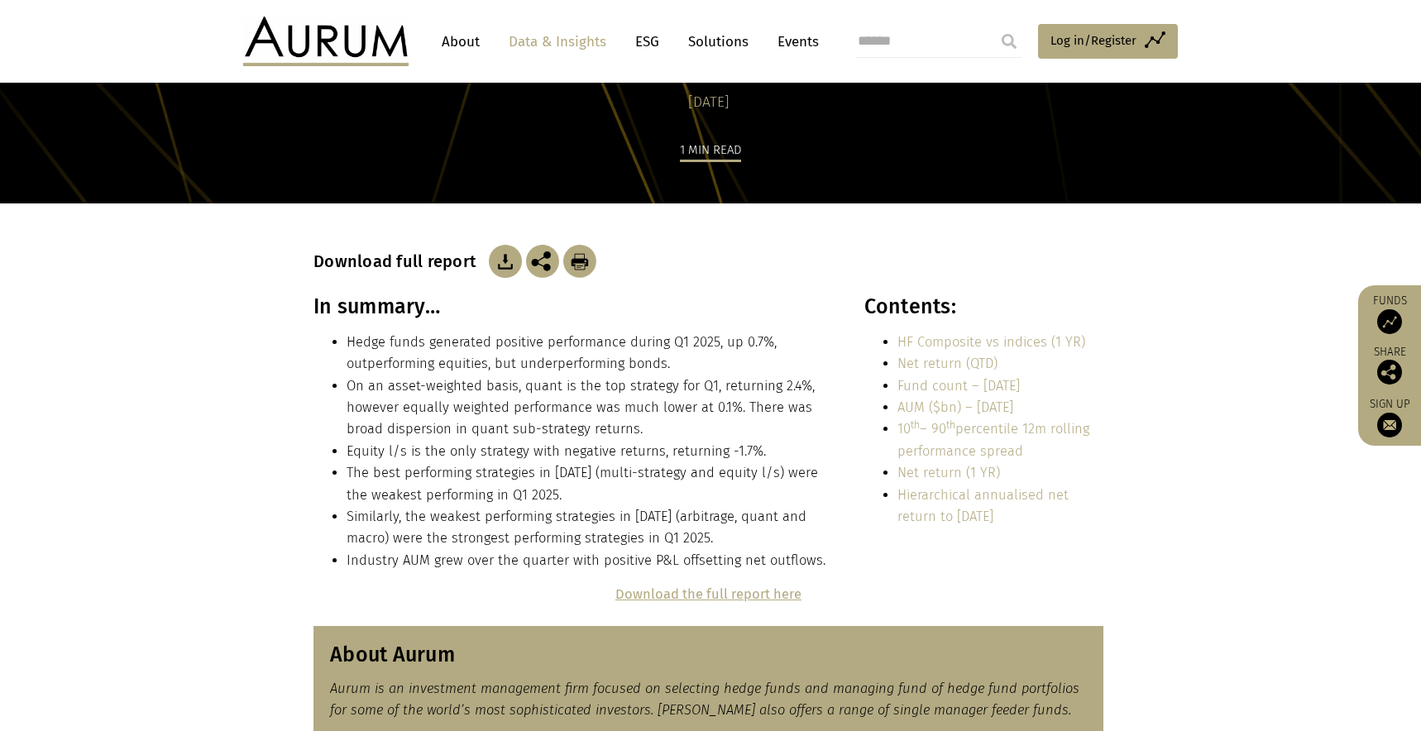
click at [1110, 340] on div "In summary… Hedge funds generated positive performance during Q1 2025, up 0.7%,…" at bounding box center [710, 438] width 827 height 289
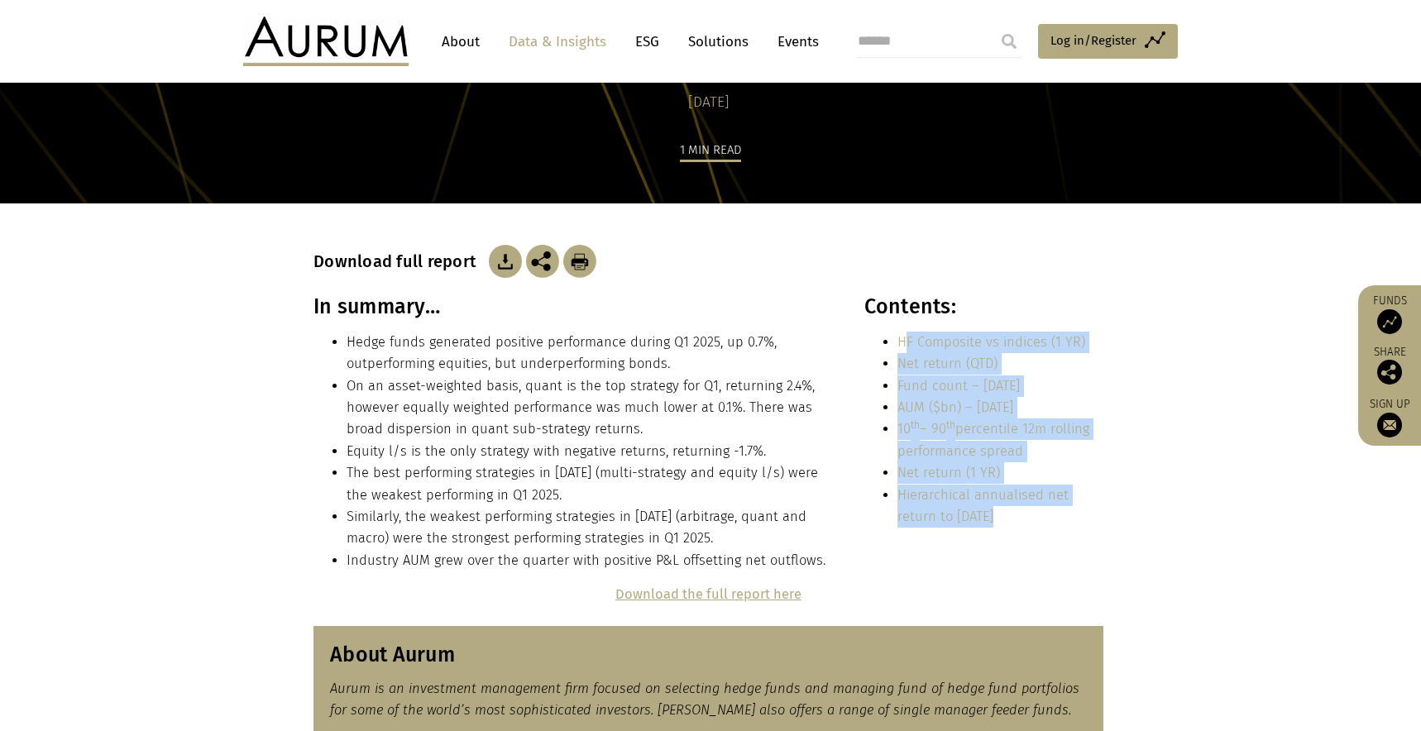
drag, startPoint x: 1111, startPoint y: 339, endPoint x: 935, endPoint y: 339, distance: 177.0
click at [904, 332] on div "In summary… Hedge funds generated positive performance during Q1 2025, up 0.7%,…" at bounding box center [710, 438] width 827 height 289
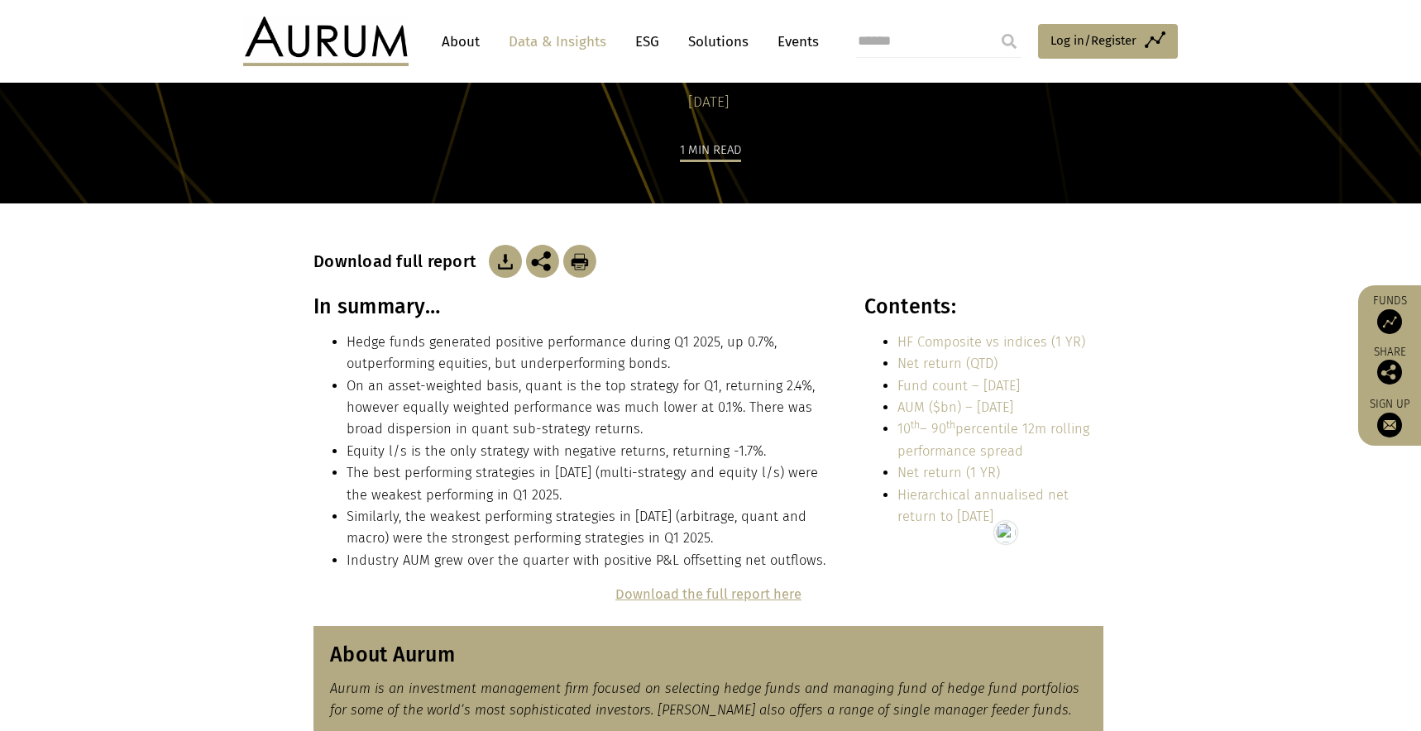
click at [1145, 342] on section "In summary… Hedge funds generated positive performance during Q1 2025, up 0.7%,…" at bounding box center [710, 438] width 1421 height 289
drag, startPoint x: 1088, startPoint y: 336, endPoint x: 897, endPoint y: 337, distance: 191.0
click at [897, 337] on li "HF Composite vs indices (1 YR)" at bounding box center [1000, 343] width 206 height 22
drag, startPoint x: 1009, startPoint y: 362, endPoint x: 893, endPoint y: 361, distance: 115.8
click at [893, 361] on ul "HF Composite vs indices (1 YR) Net return (QTD) Fund count – [DATE] AUM ($bn) –…" at bounding box center [983, 430] width 239 height 197
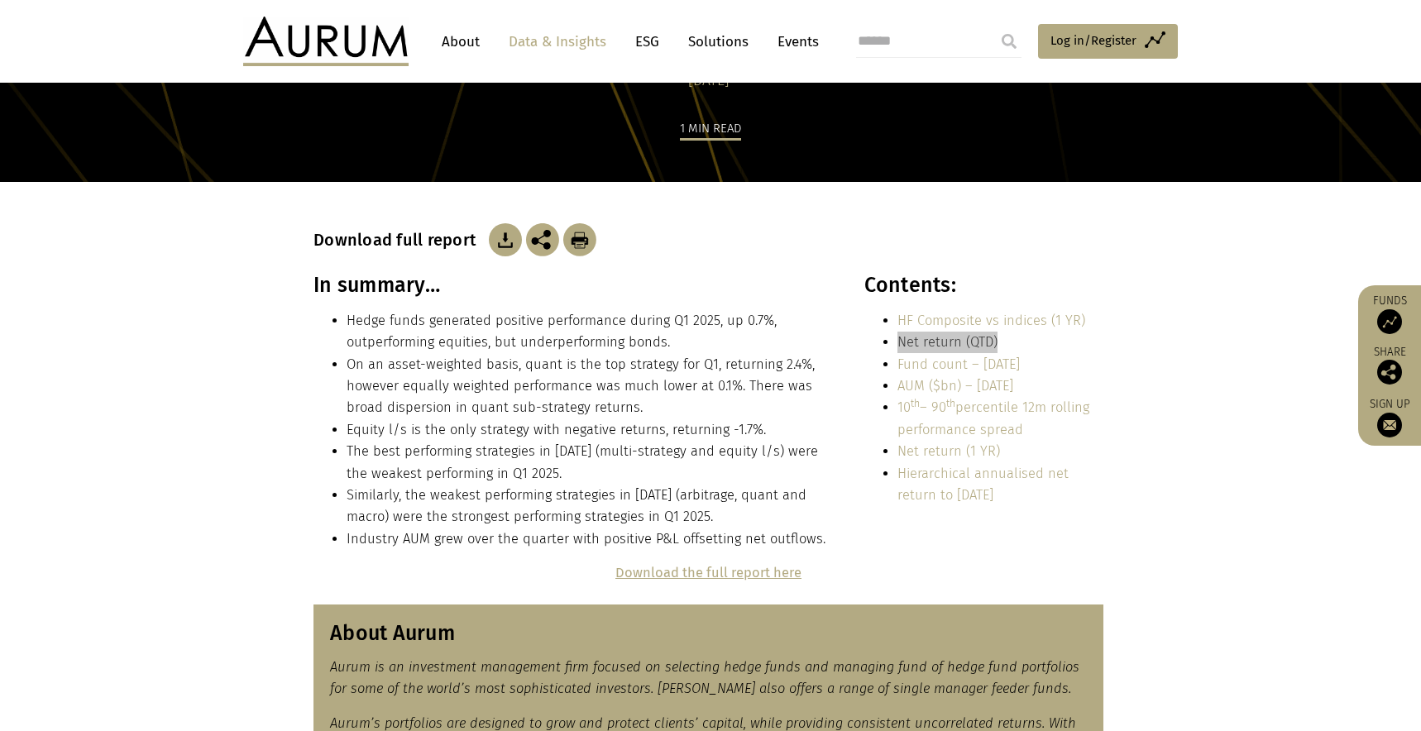
scroll to position [164, 0]
drag, startPoint x: 1036, startPoint y: 361, endPoint x: 898, endPoint y: 363, distance: 138.1
click at [898, 363] on li "Fund count – [DATE]" at bounding box center [1000, 365] width 206 height 22
drag, startPoint x: 1043, startPoint y: 385, endPoint x: 895, endPoint y: 386, distance: 148.0
click at [895, 386] on ul "HF Composite vs indices (1 YR) Net return (QTD) Fund count – [DATE] AUM ($bn) –…" at bounding box center [983, 408] width 239 height 197
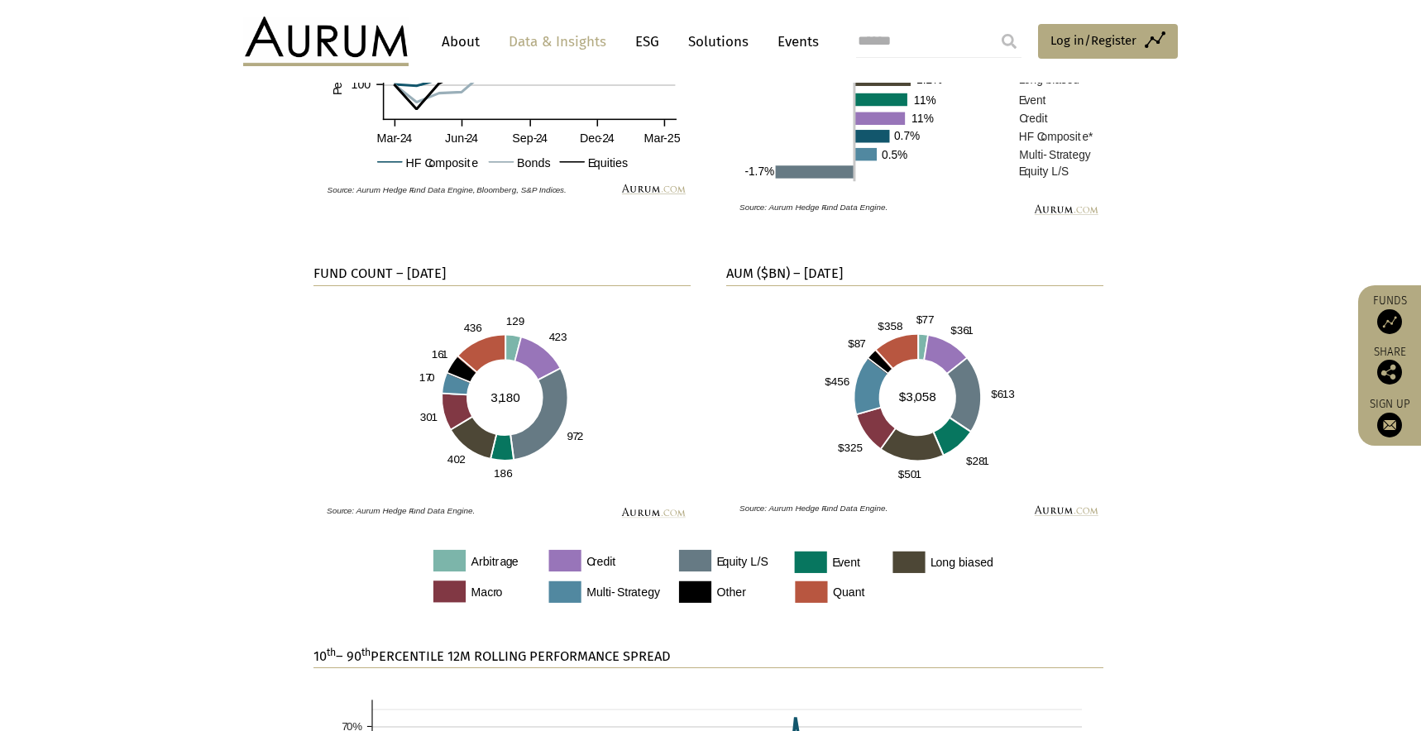
scroll to position [1078, 0]
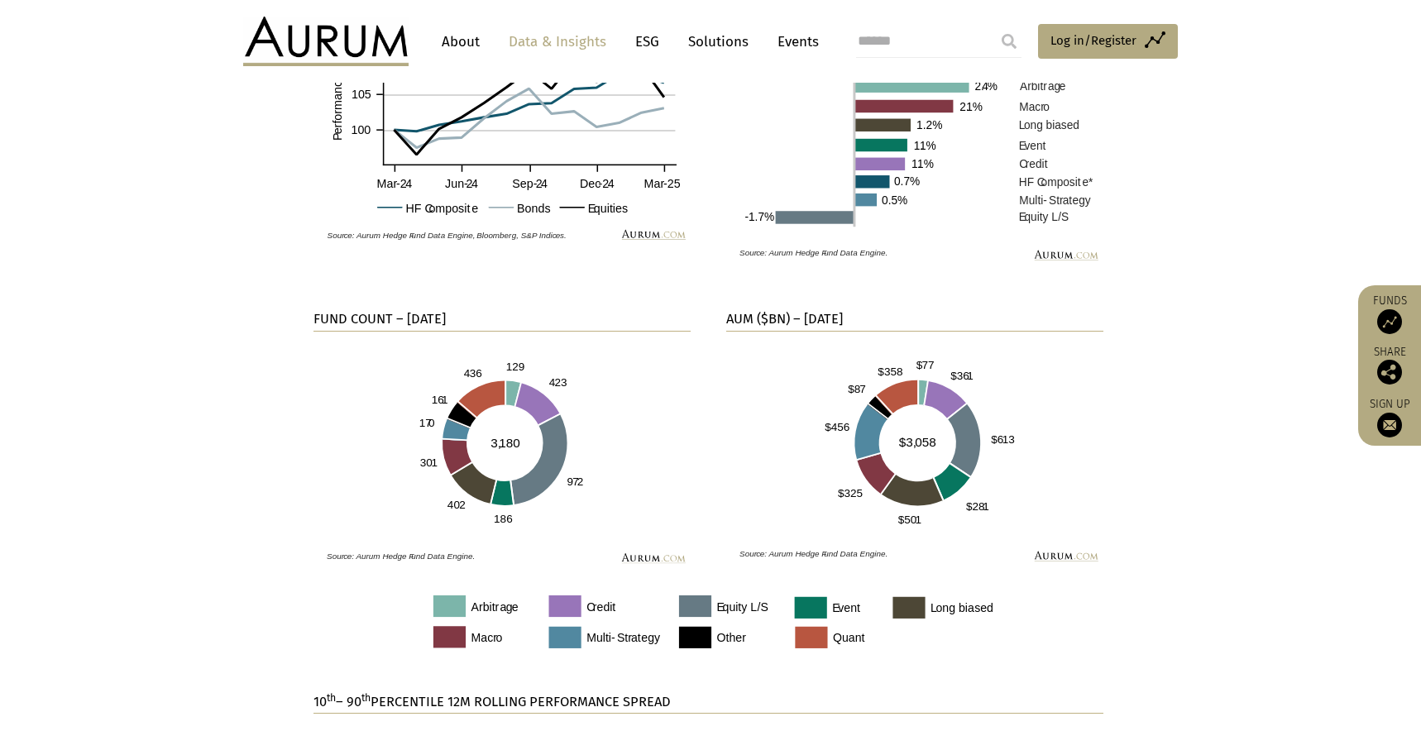
click at [379, 312] on strong "FUND COUNT – [DATE]" at bounding box center [379, 319] width 132 height 16
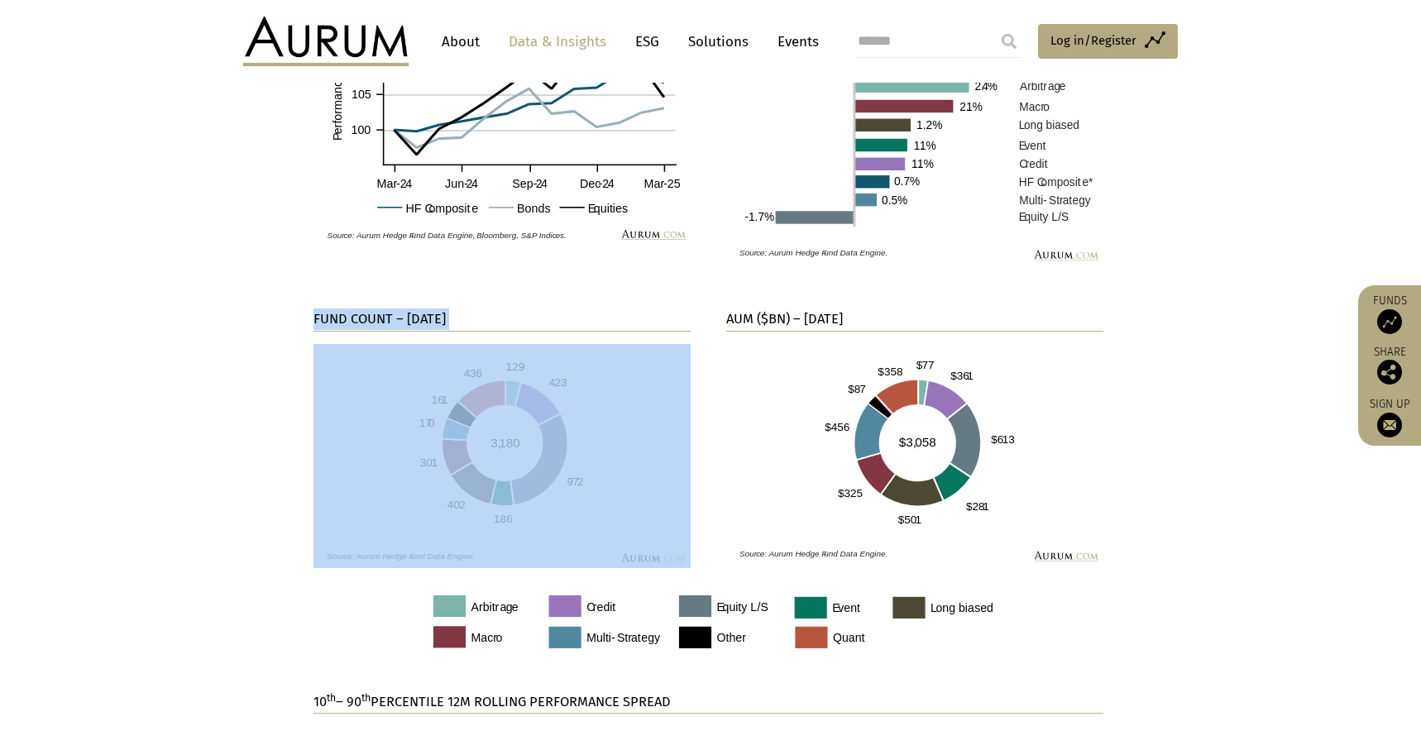
click at [379, 312] on strong "FUND COUNT – [DATE]" at bounding box center [379, 319] width 132 height 16
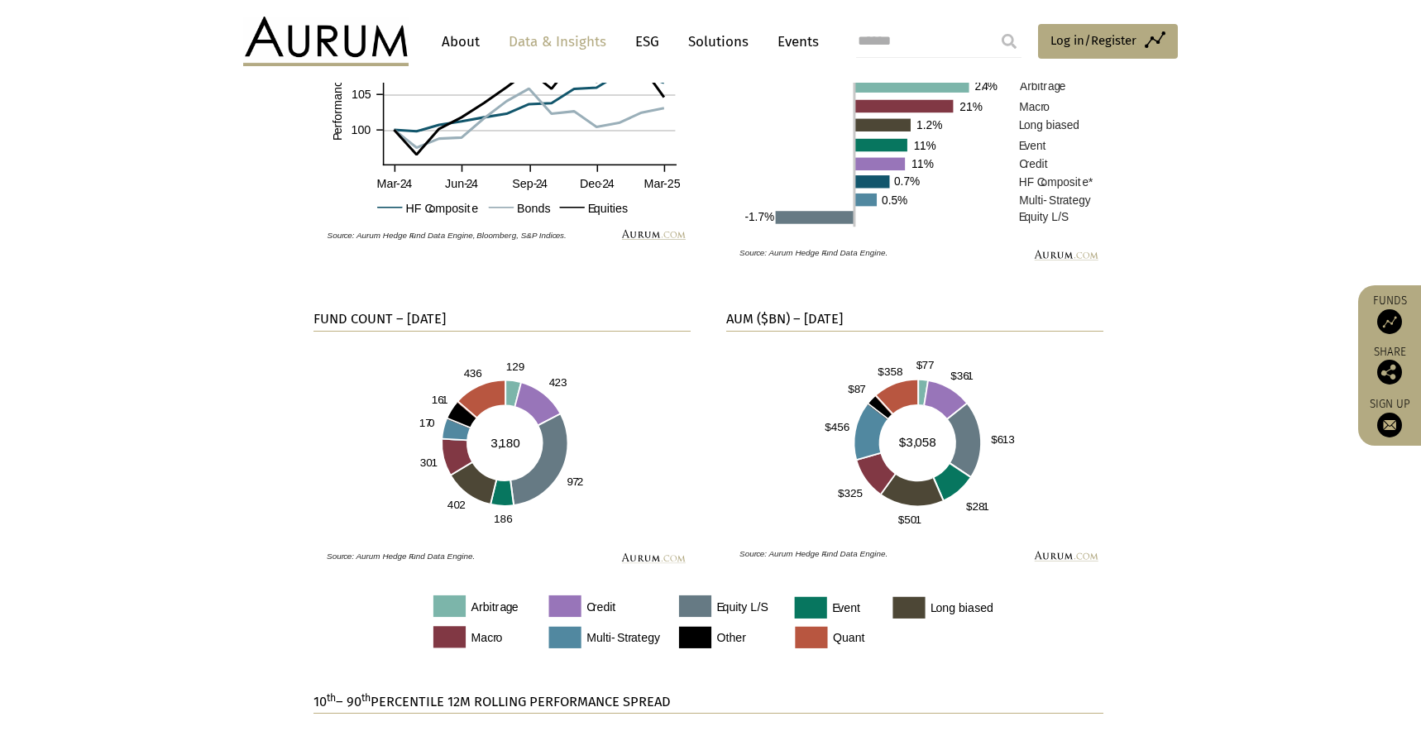
click at [206, 394] on section "FUND COUNT – [DATE] AUM ($BN) – [DATE]" at bounding box center [710, 428] width 1421 height 323
click at [813, 311] on strong "AUM ($BN) – [DATE]" at bounding box center [784, 319] width 117 height 16
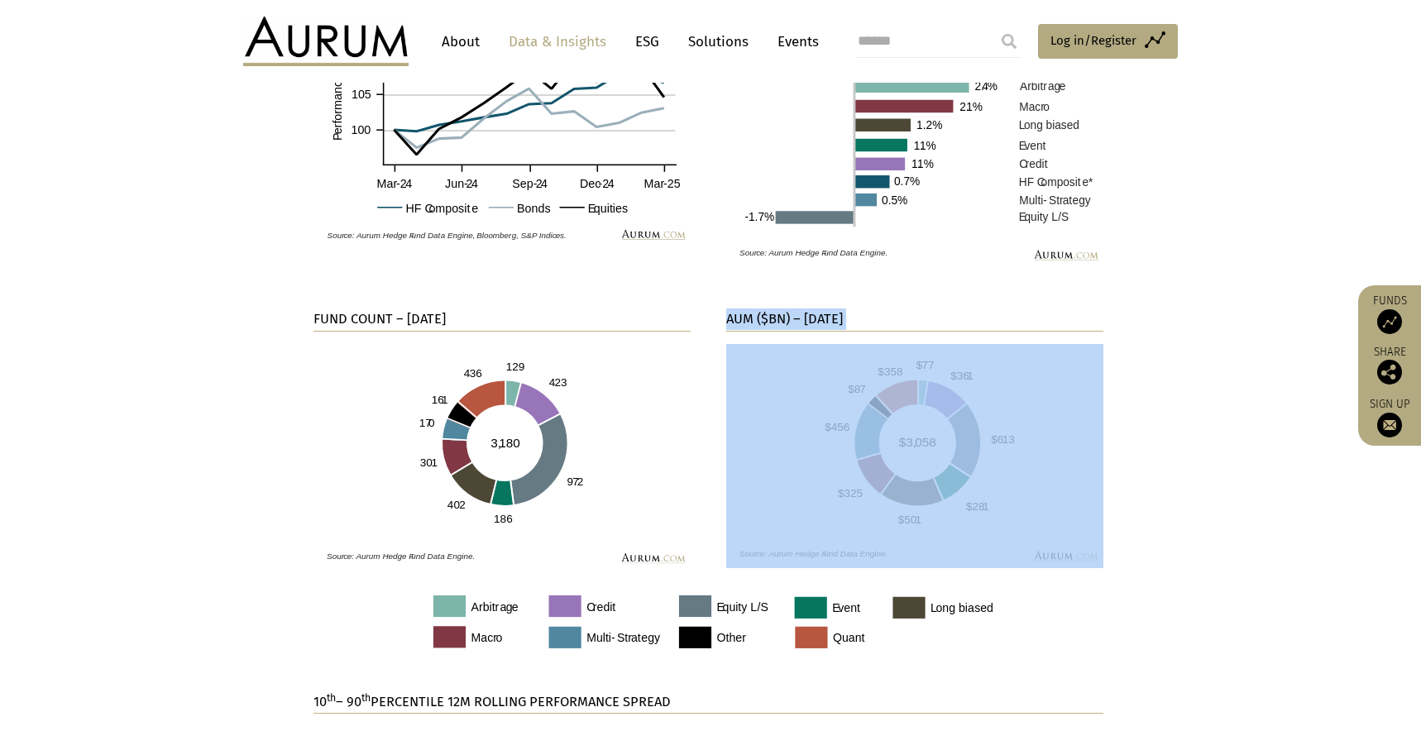
click at [813, 311] on strong "AUM ($BN) – [DATE]" at bounding box center [784, 319] width 117 height 16
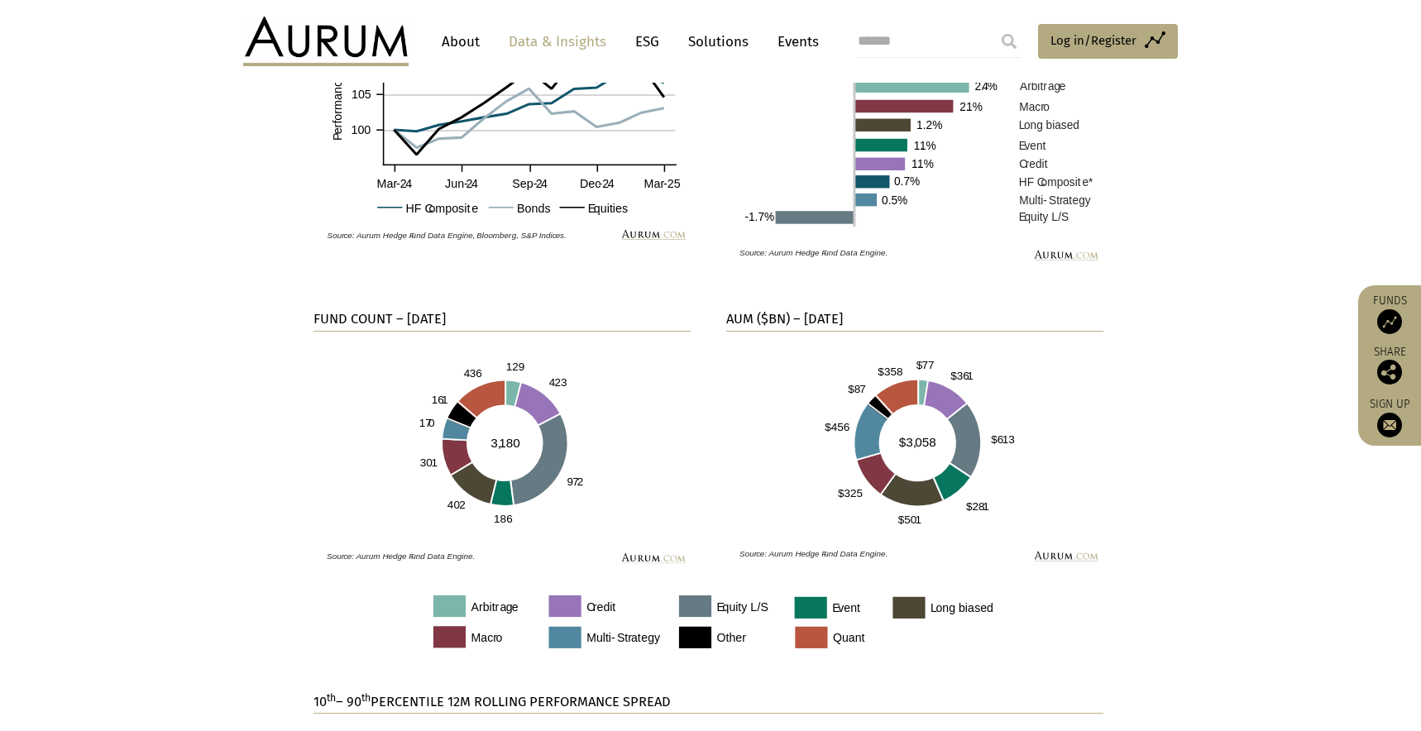
click at [1195, 518] on section "FUND COUNT – [DATE] AUM ($BN) – [DATE]" at bounding box center [710, 428] width 1421 height 323
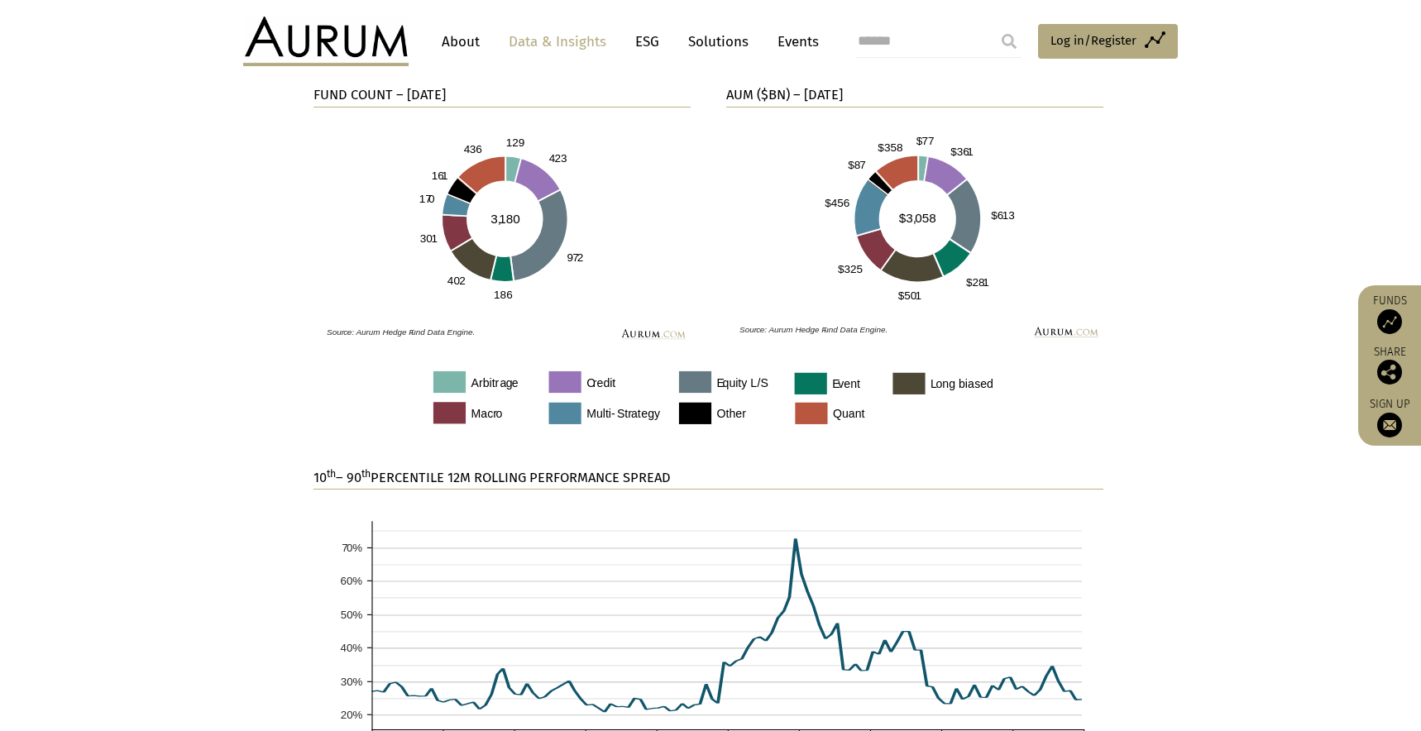
scroll to position [1352, 0]
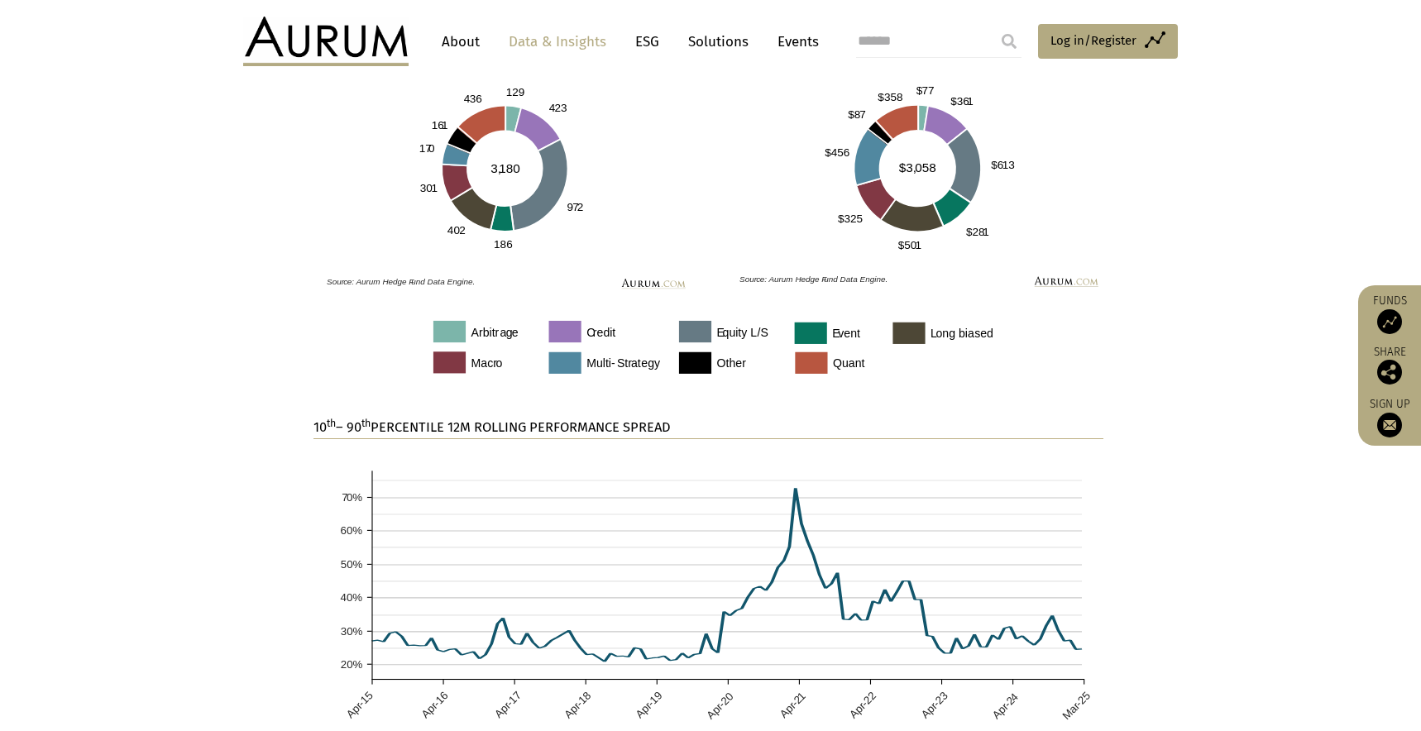
click at [327, 318] on img at bounding box center [708, 345] width 790 height 60
click at [452, 420] on strong "10 th – 90 th PERCENTILE 12M ROLLING PERFORMANCE SPREAD" at bounding box center [491, 427] width 357 height 16
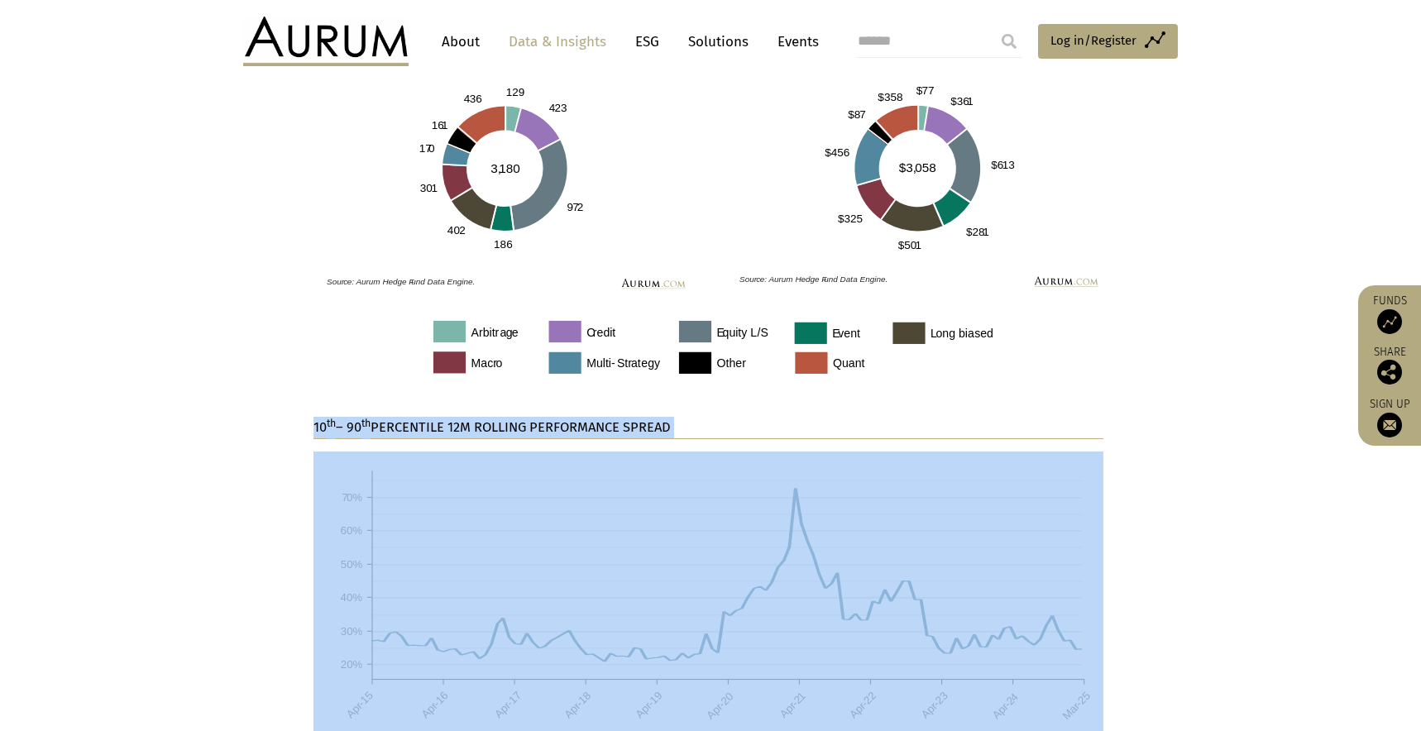
click at [452, 420] on strong "10 th – 90 th PERCENTILE 12M ROLLING PERFORMANCE SPREAD" at bounding box center [491, 427] width 357 height 16
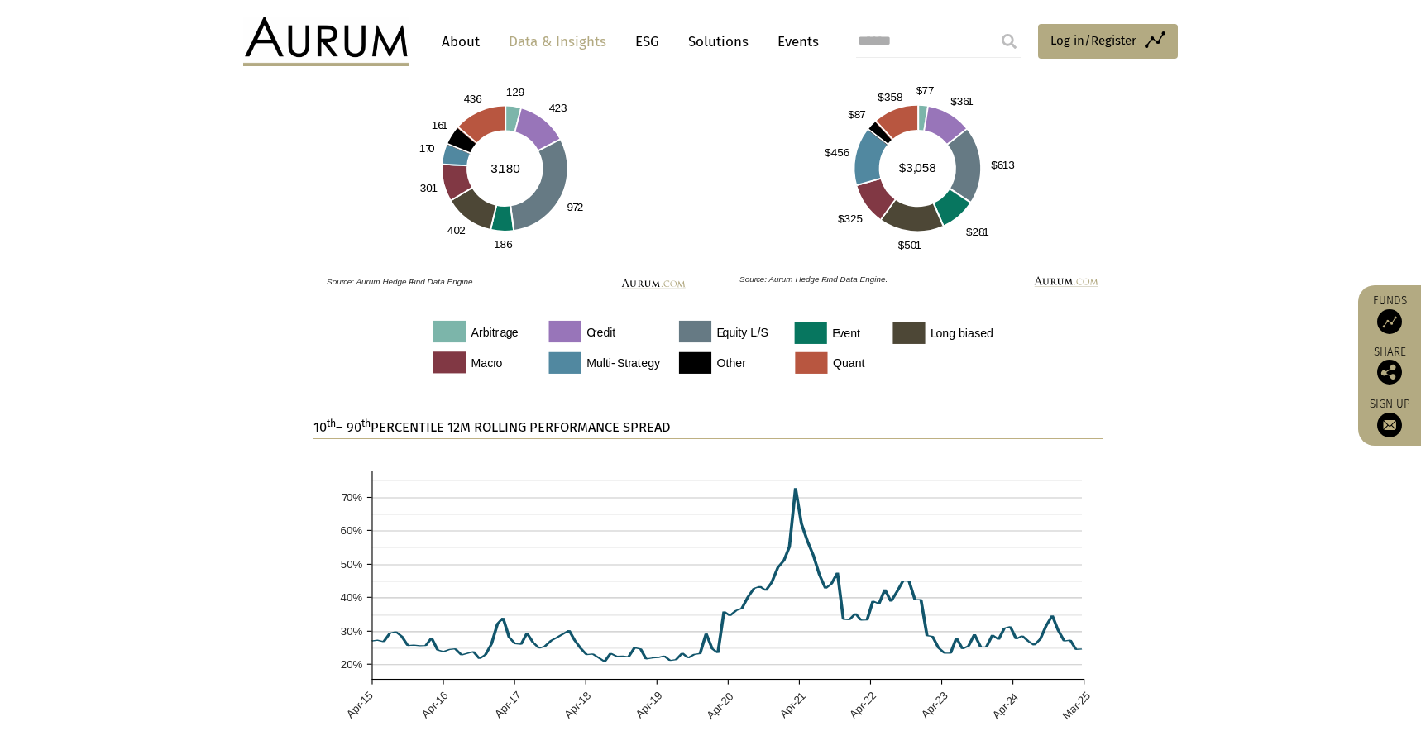
click at [240, 489] on section "10 th – 90 th PERCENTILE 12M ROLLING PERFORMANCE SPREAD" at bounding box center [710, 635] width 1421 height 436
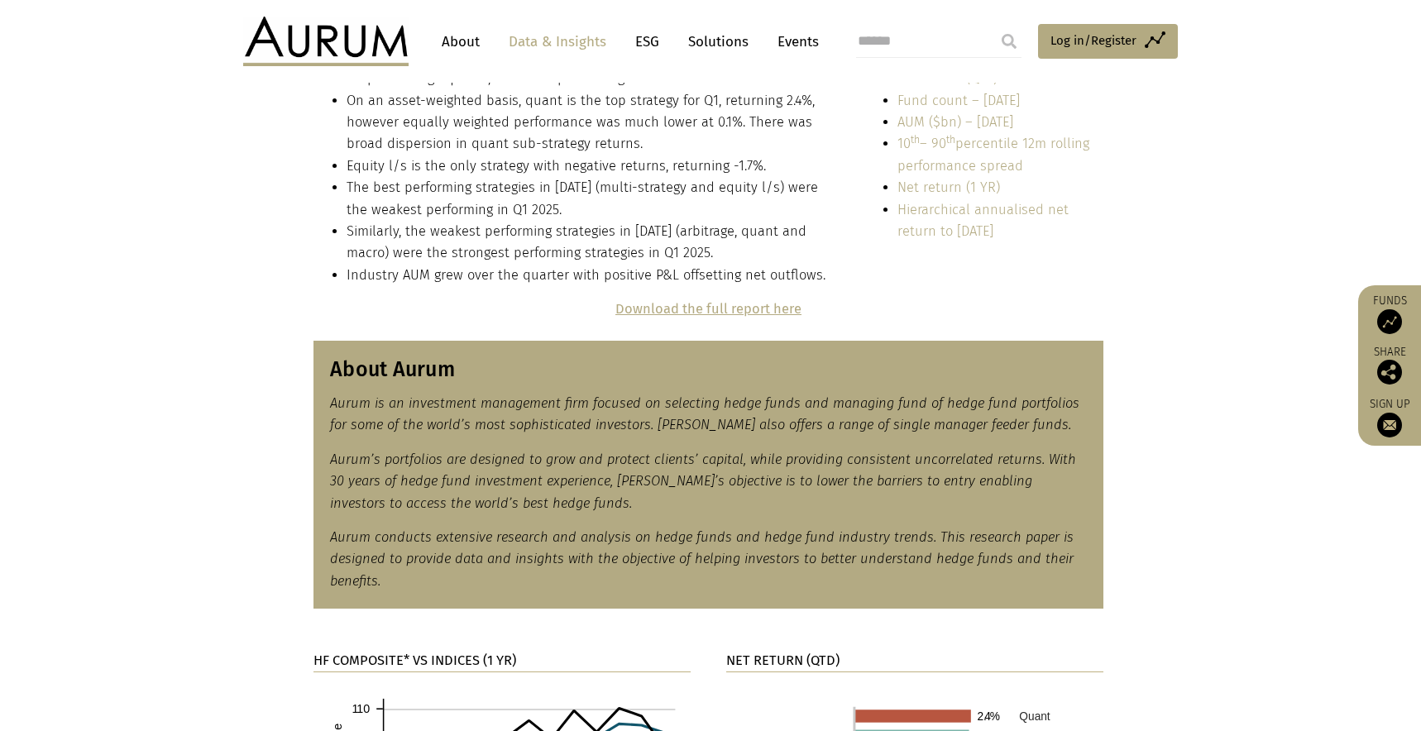
scroll to position [325, 0]
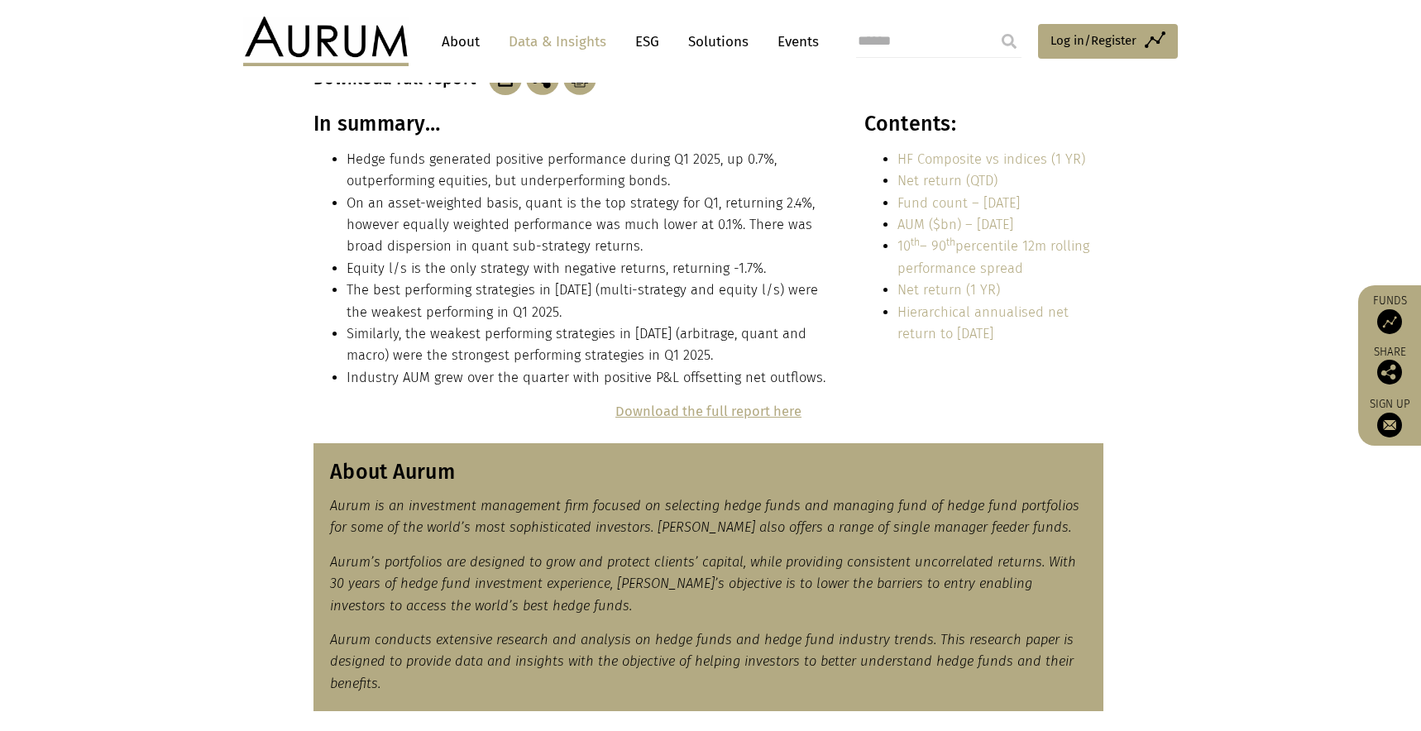
drag, startPoint x: 1035, startPoint y: 265, endPoint x: 898, endPoint y: 249, distance: 137.5
click at [898, 249] on li "10 th – 90 th percentile 12m rolling performance spread" at bounding box center [1000, 258] width 206 height 44
